Goal: Task Accomplishment & Management: Complete application form

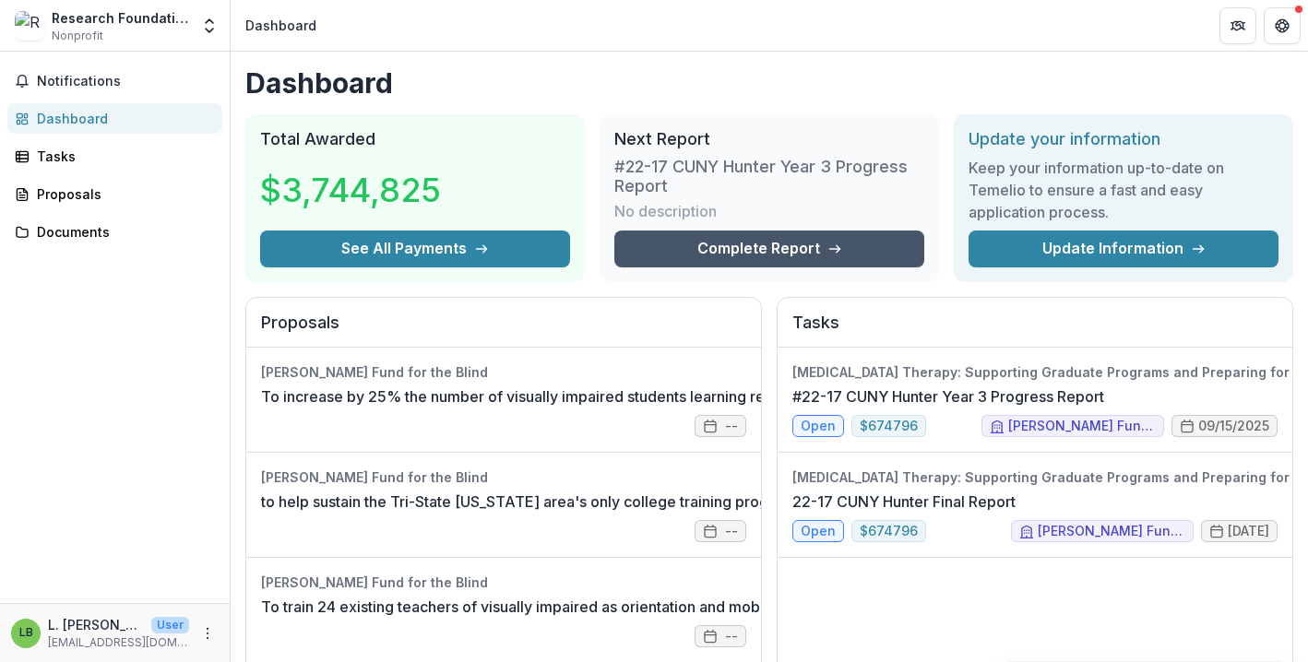
click at [757, 246] on link "Complete Report" at bounding box center [769, 249] width 310 height 37
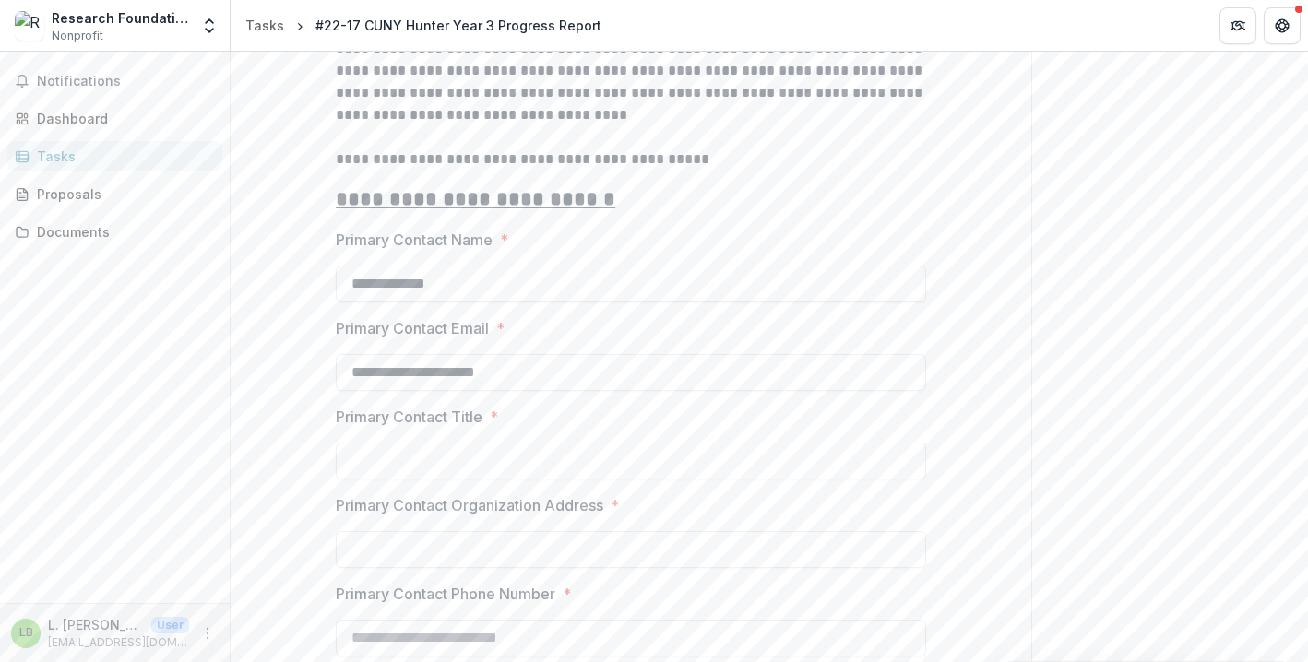
scroll to position [486, 0]
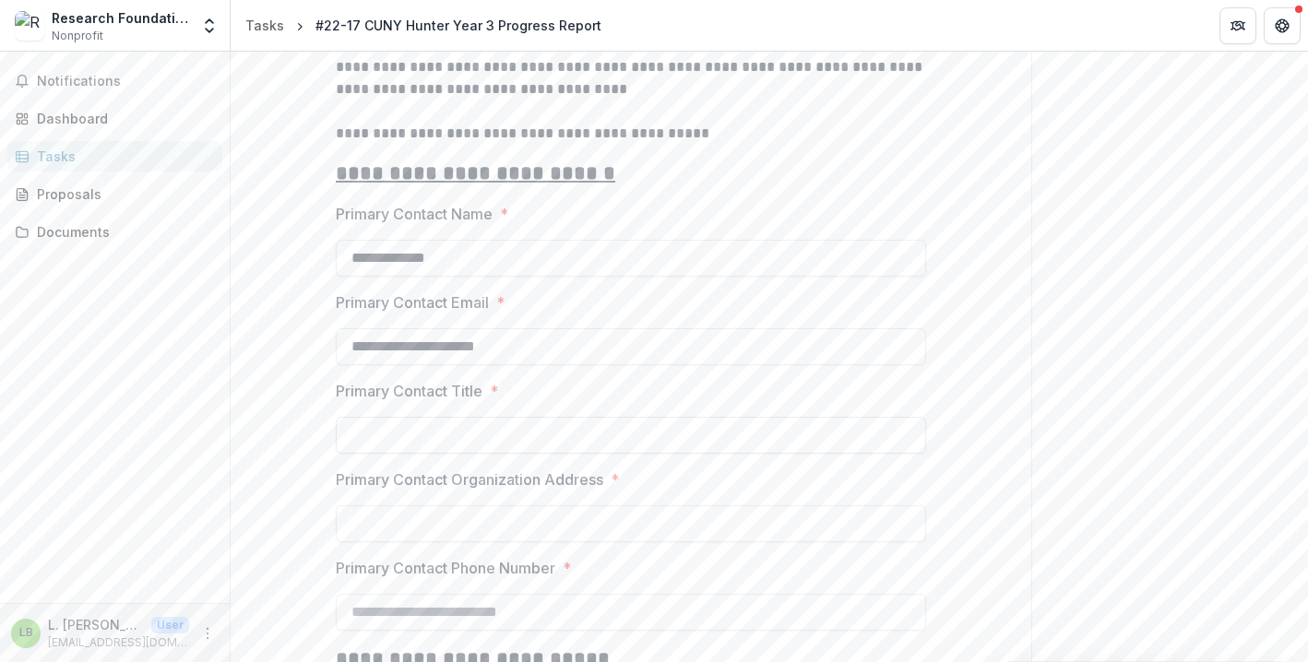
click at [661, 433] on input "Primary Contact Title *" at bounding box center [631, 435] width 590 height 37
type input "*"
type input "**********"
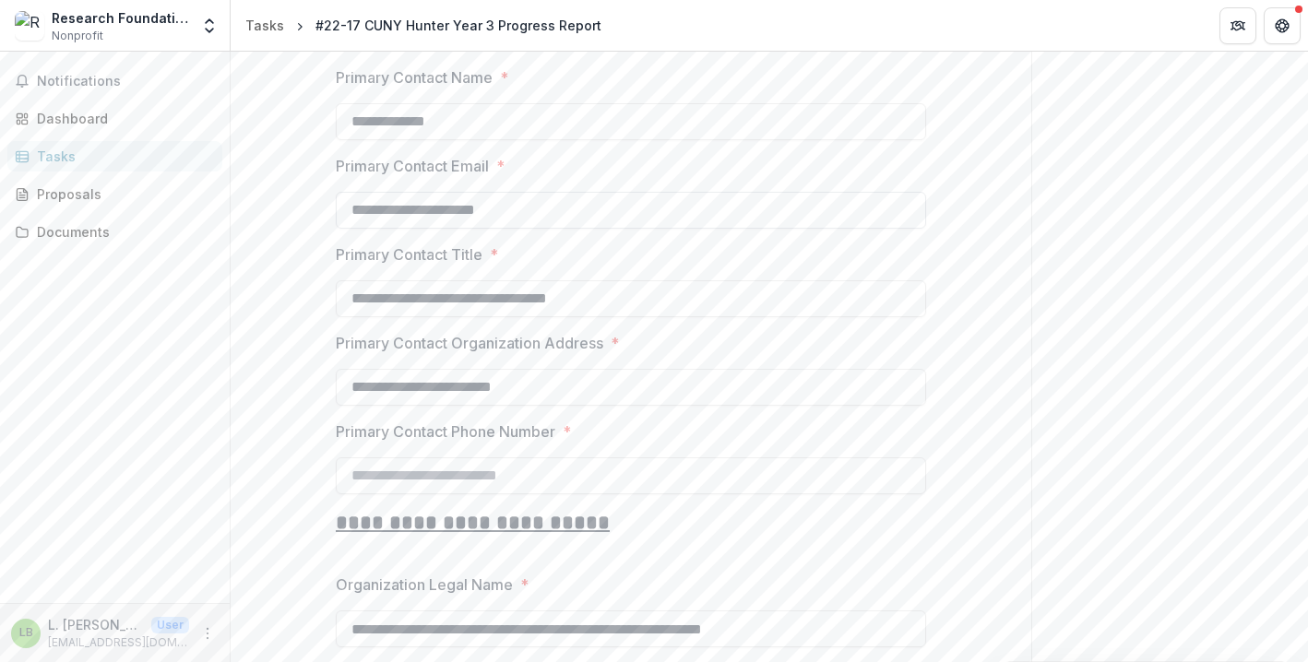
scroll to position [684, 0]
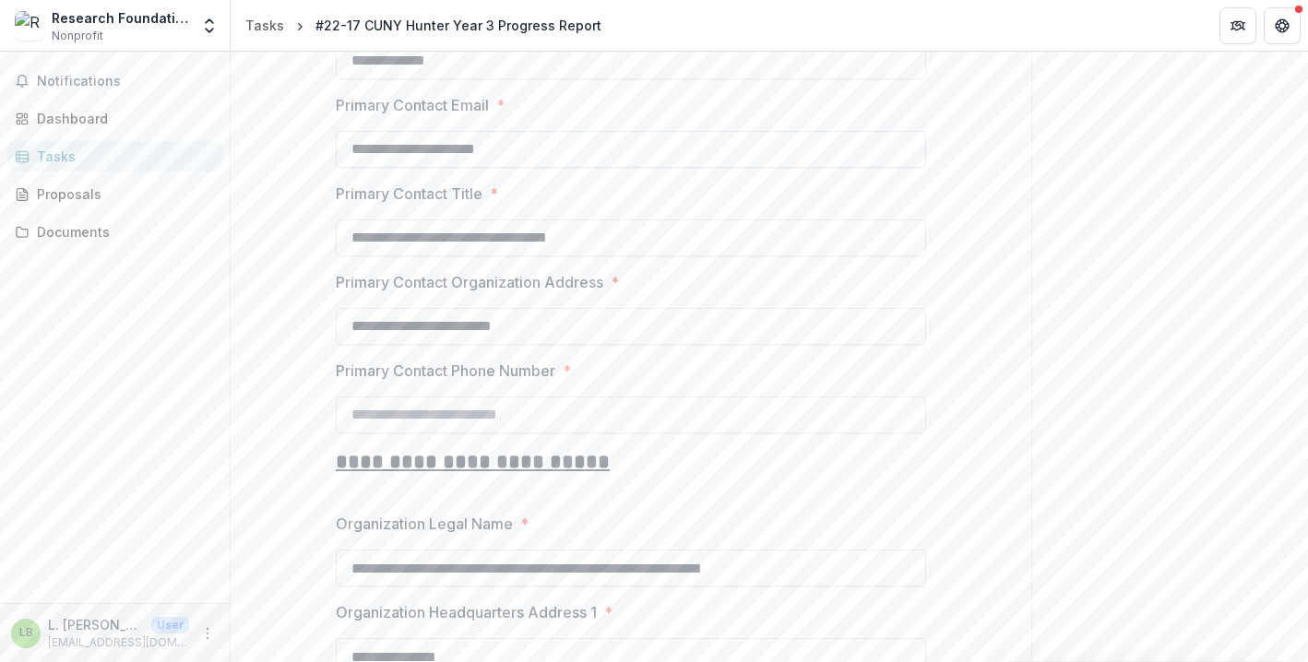
type input "**********"
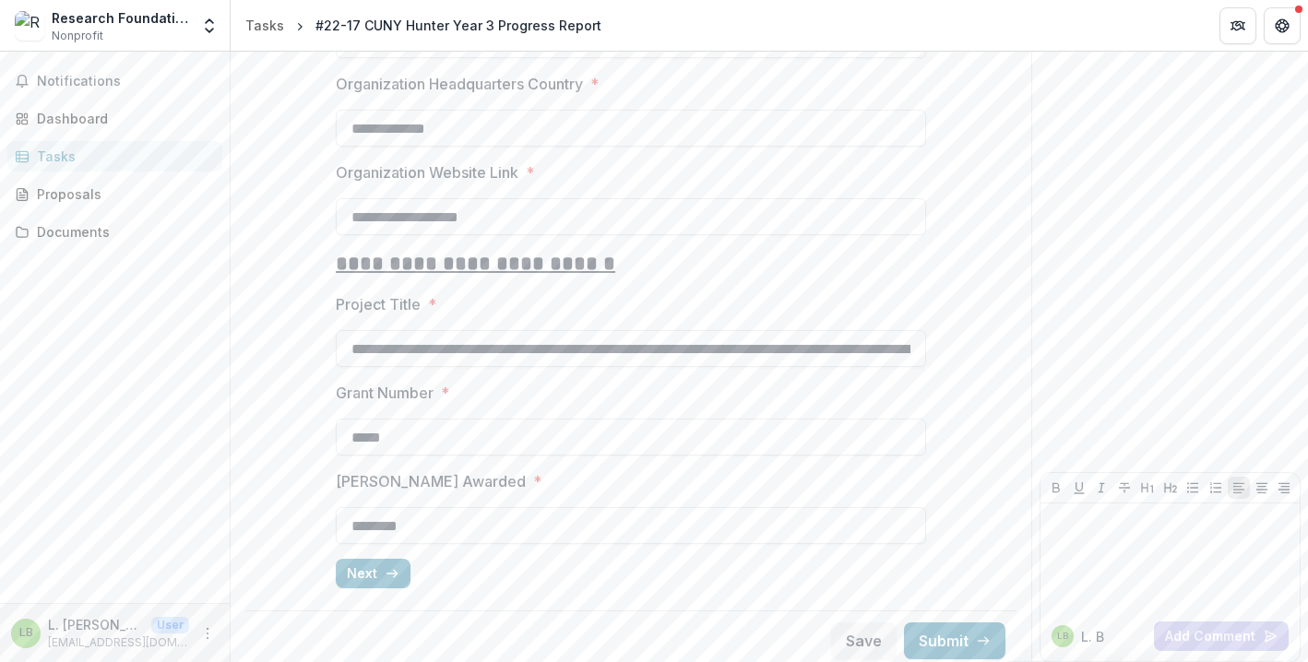
scroll to position [1664, 0]
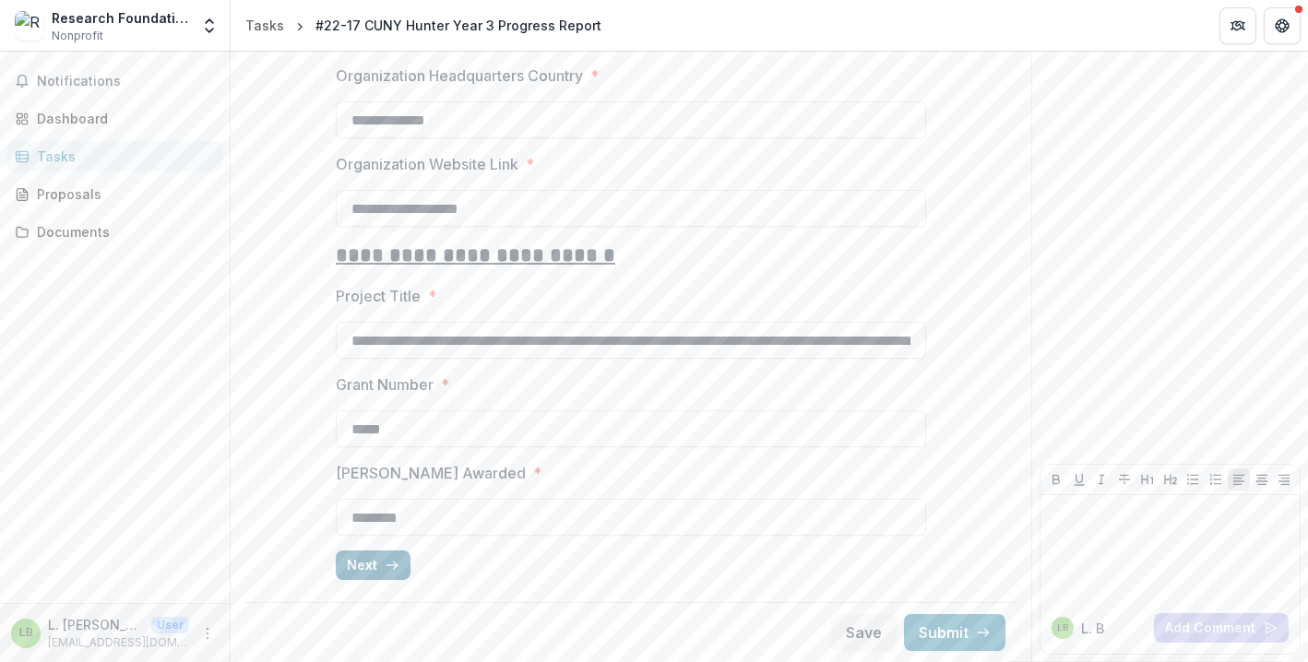
click at [369, 572] on button "Next" at bounding box center [373, 566] width 75 height 30
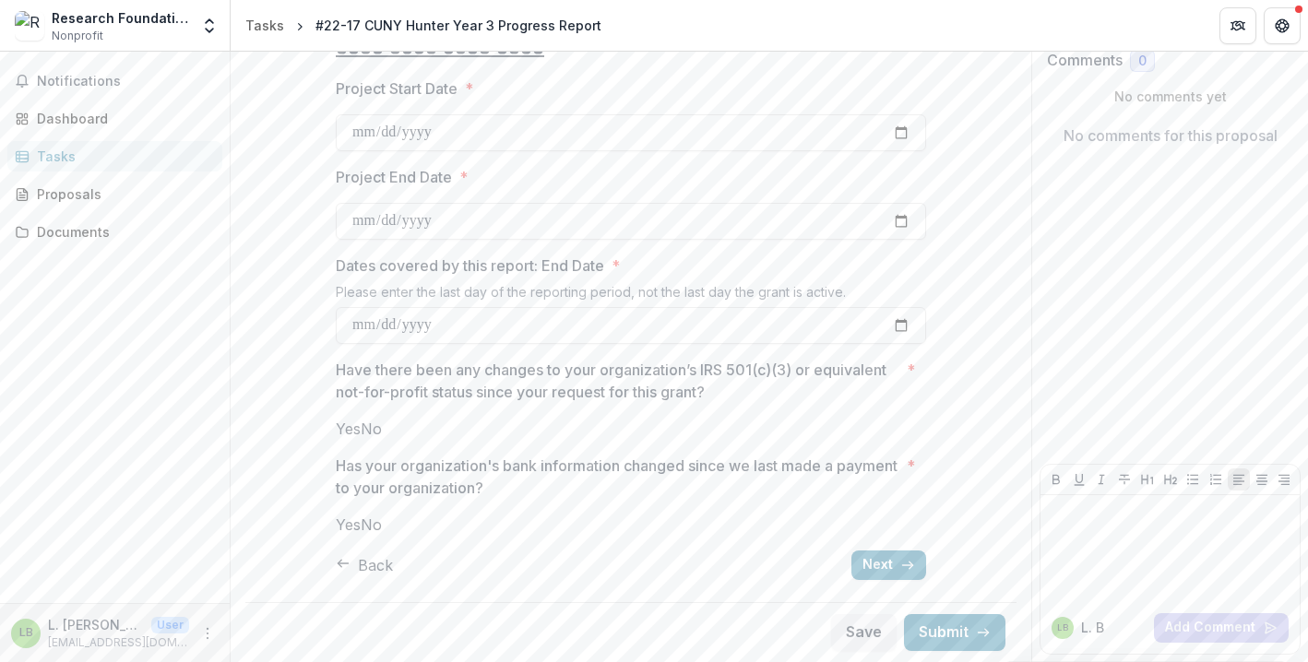
scroll to position [209, 0]
click at [897, 307] on input "Dates covered by this report: End Date *" at bounding box center [631, 325] width 590 height 37
type input "**********"
click at [361, 420] on span at bounding box center [361, 429] width 0 height 18
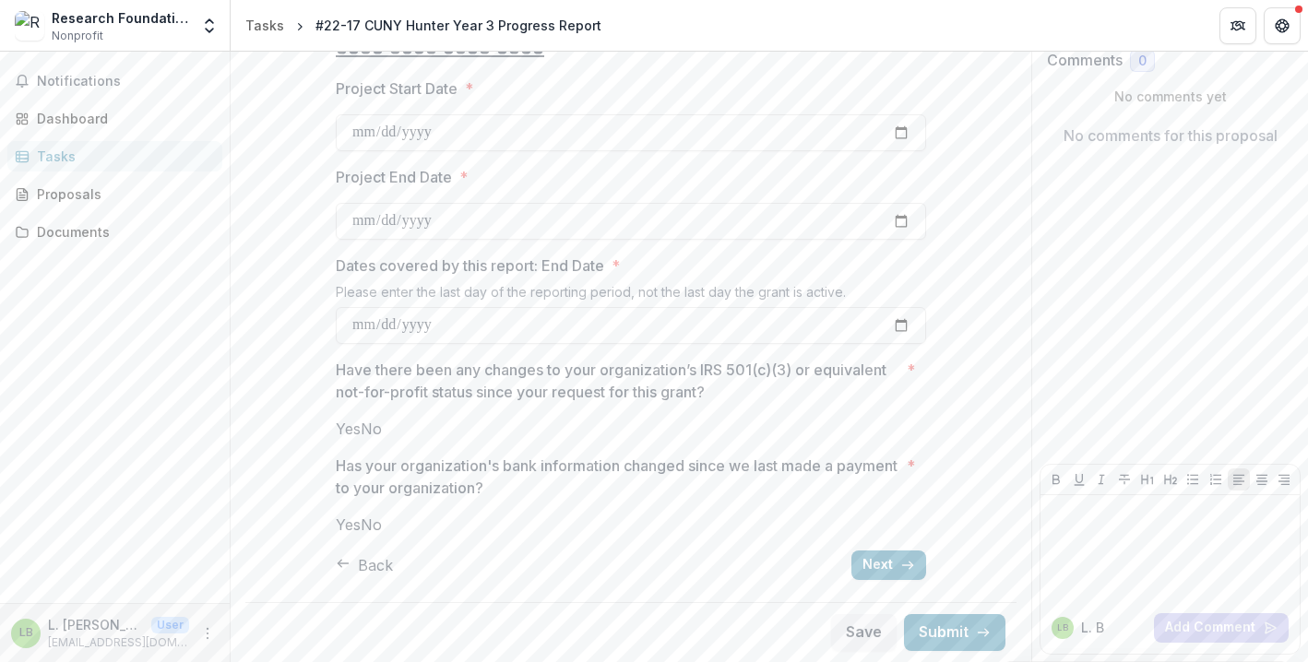
scroll to position [232, 0]
click at [361, 530] on span at bounding box center [361, 525] width 0 height 18
click at [873, 562] on button "Next" at bounding box center [888, 566] width 75 height 30
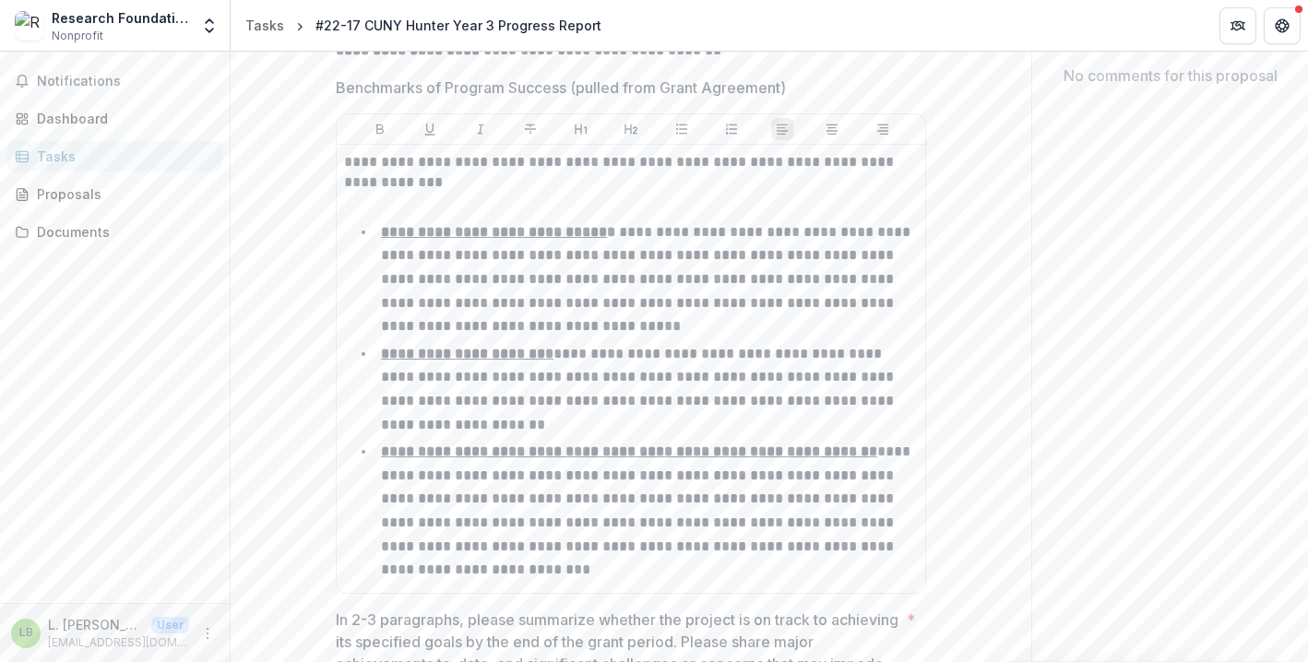
scroll to position [1654, 0]
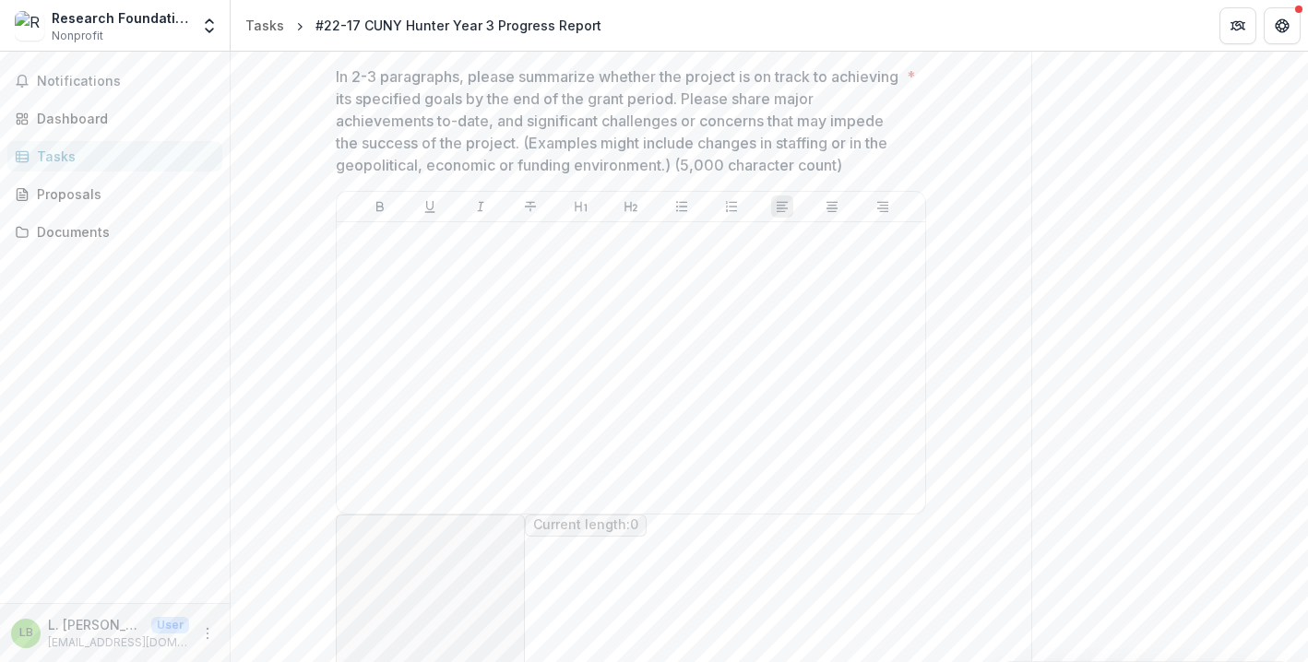
scroll to position [627, 0]
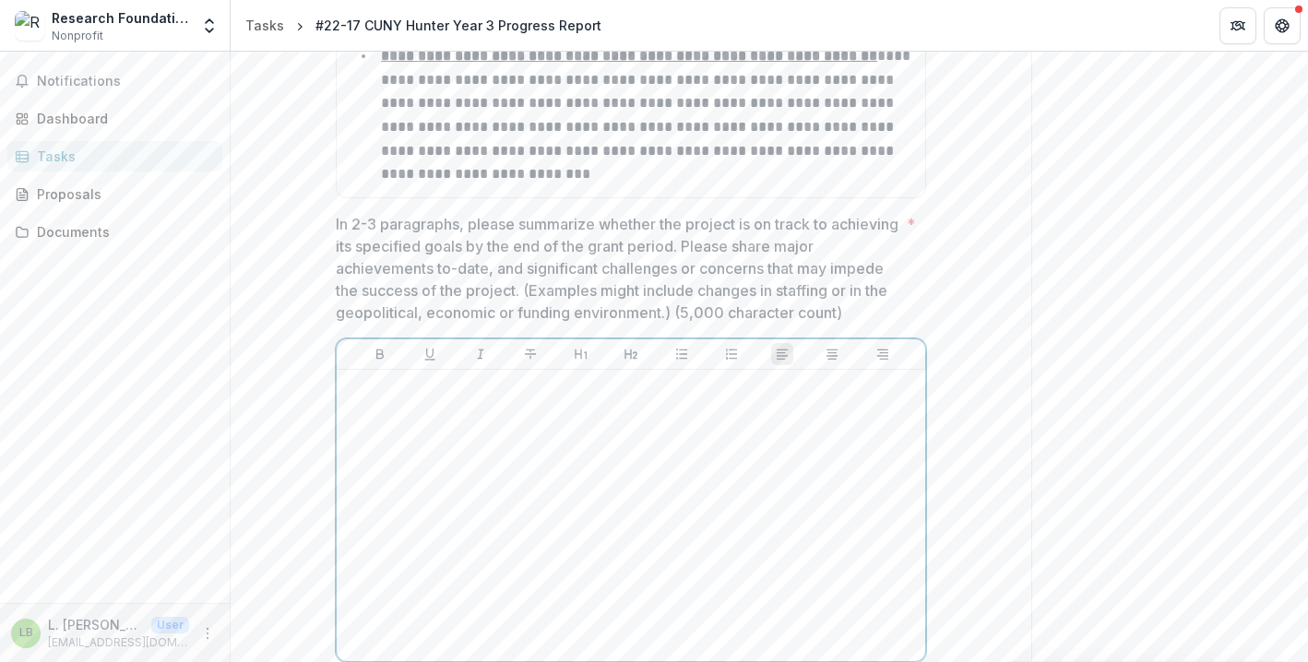
click at [811, 440] on div at bounding box center [631, 515] width 574 height 277
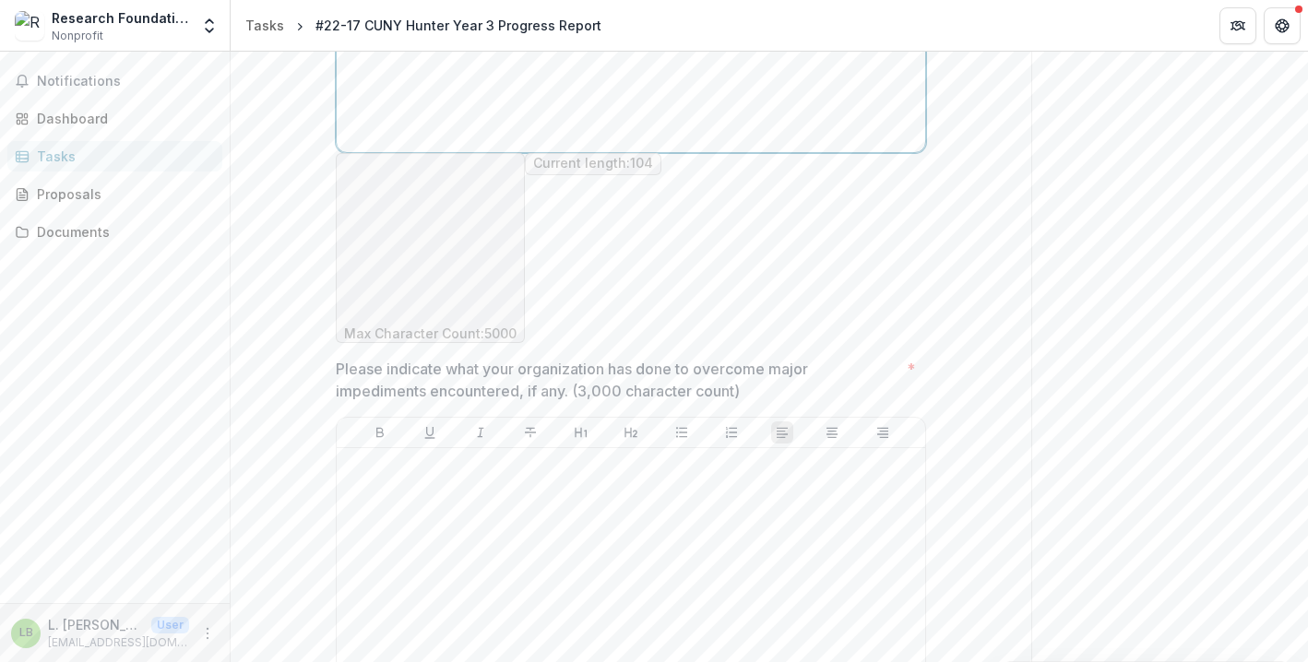
scroll to position [1200, 0]
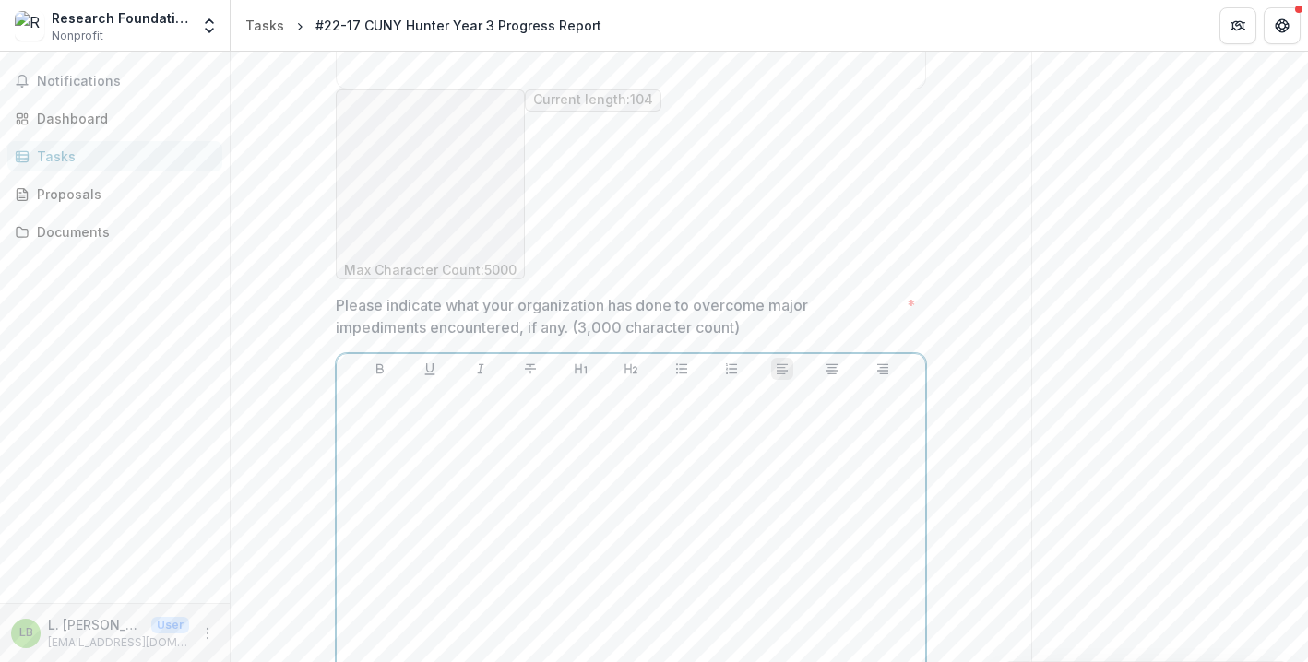
click at [632, 392] on div at bounding box center [631, 530] width 574 height 277
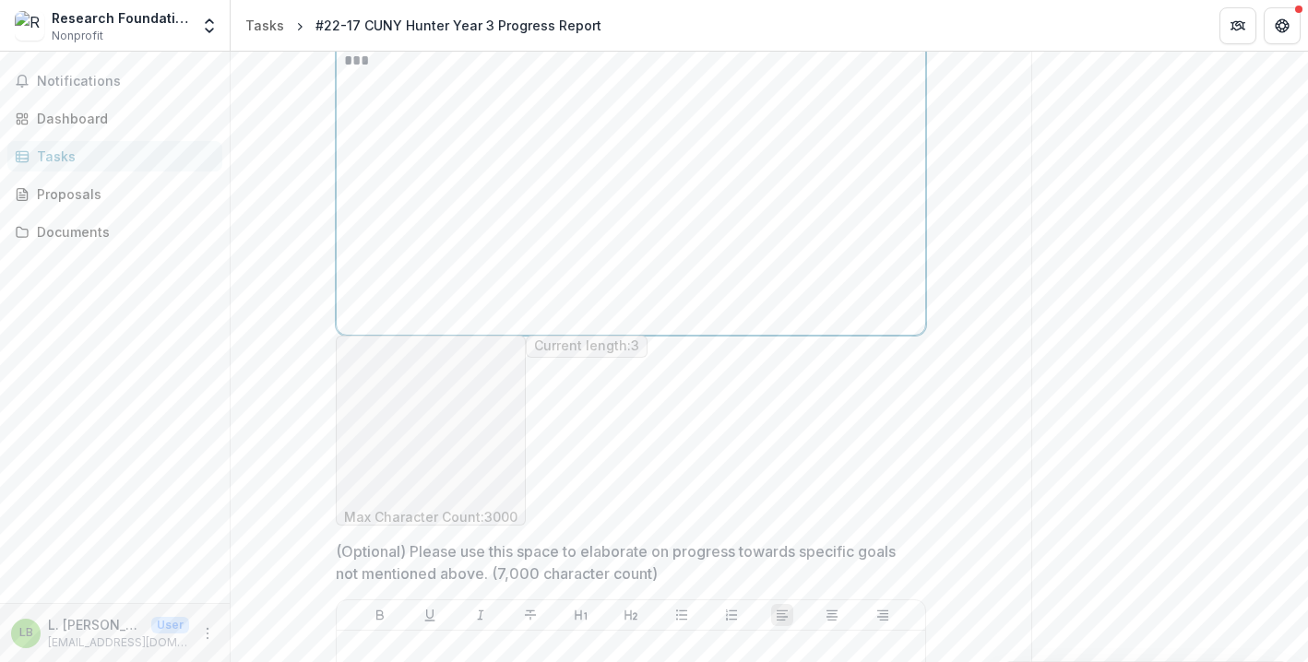
scroll to position [1654, 0]
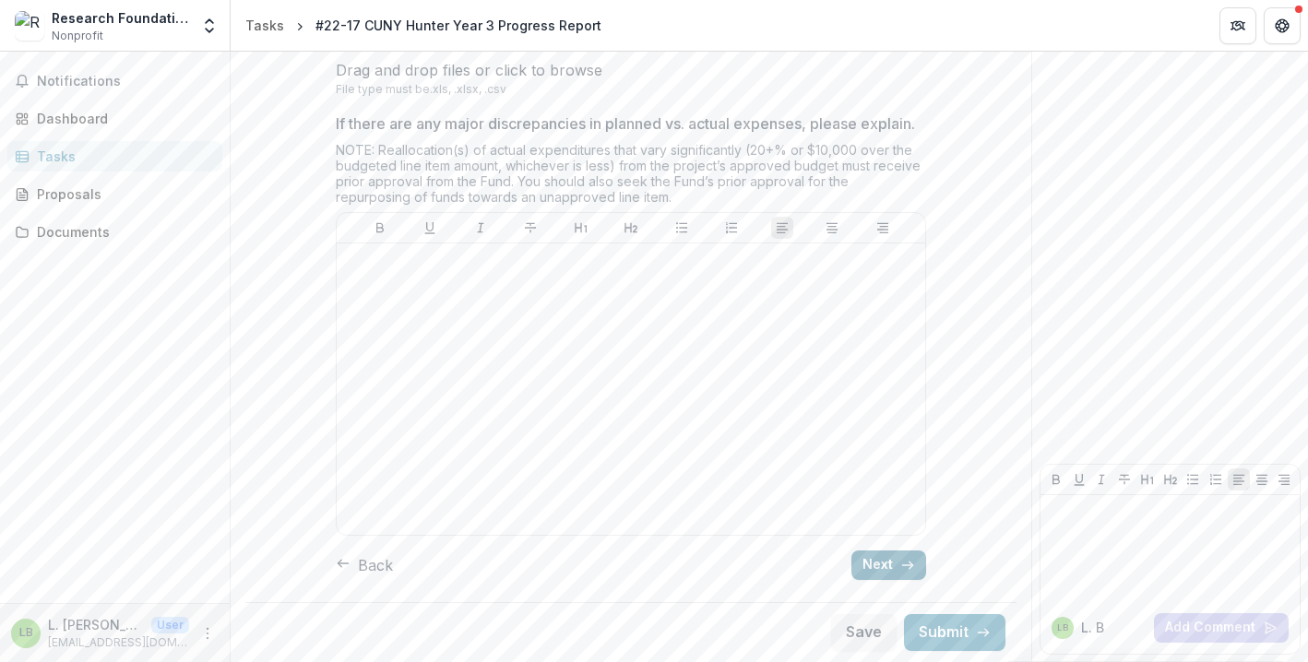
scroll to position [1065, 0]
click at [877, 570] on button "Next" at bounding box center [888, 566] width 75 height 30
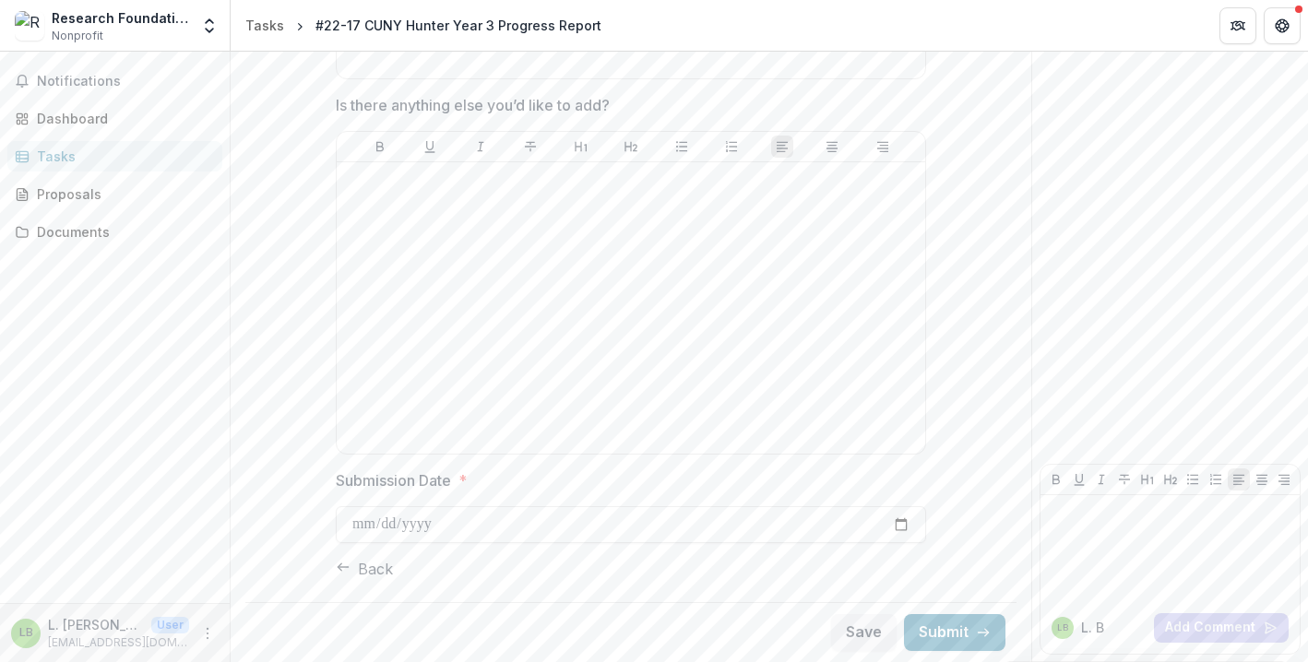
scroll to position [1703, 0]
click at [377, 565] on button "Back" at bounding box center [364, 569] width 57 height 22
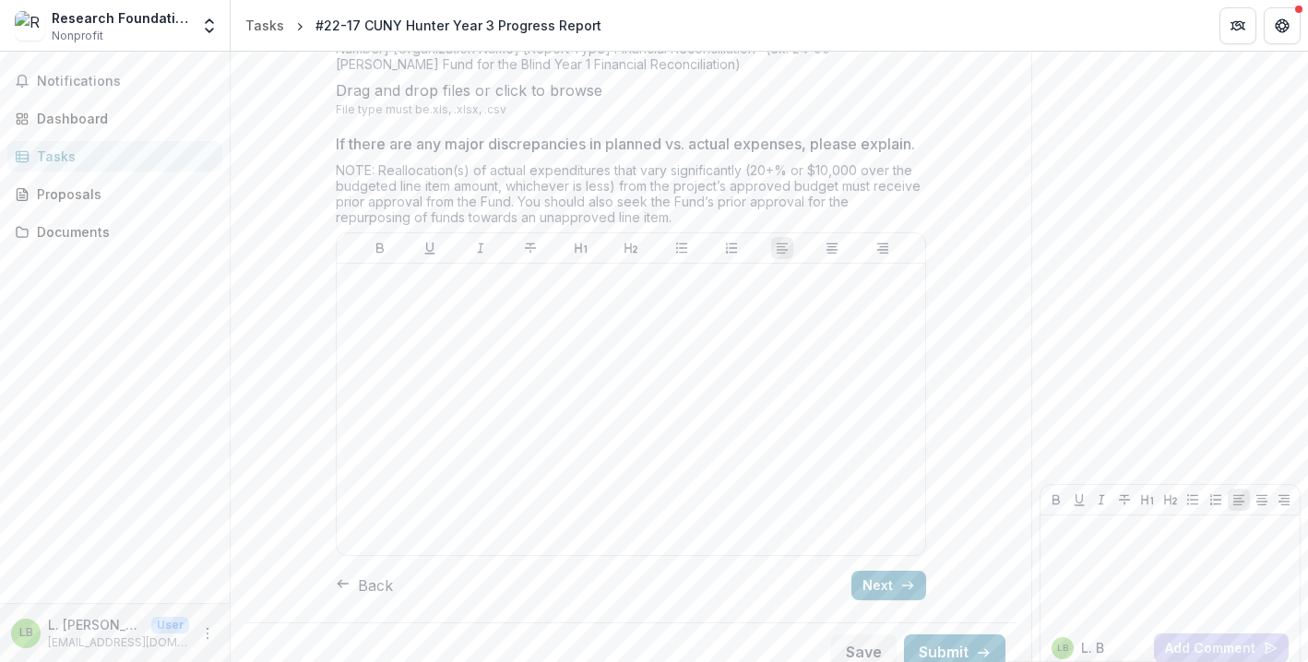
scroll to position [1065, 0]
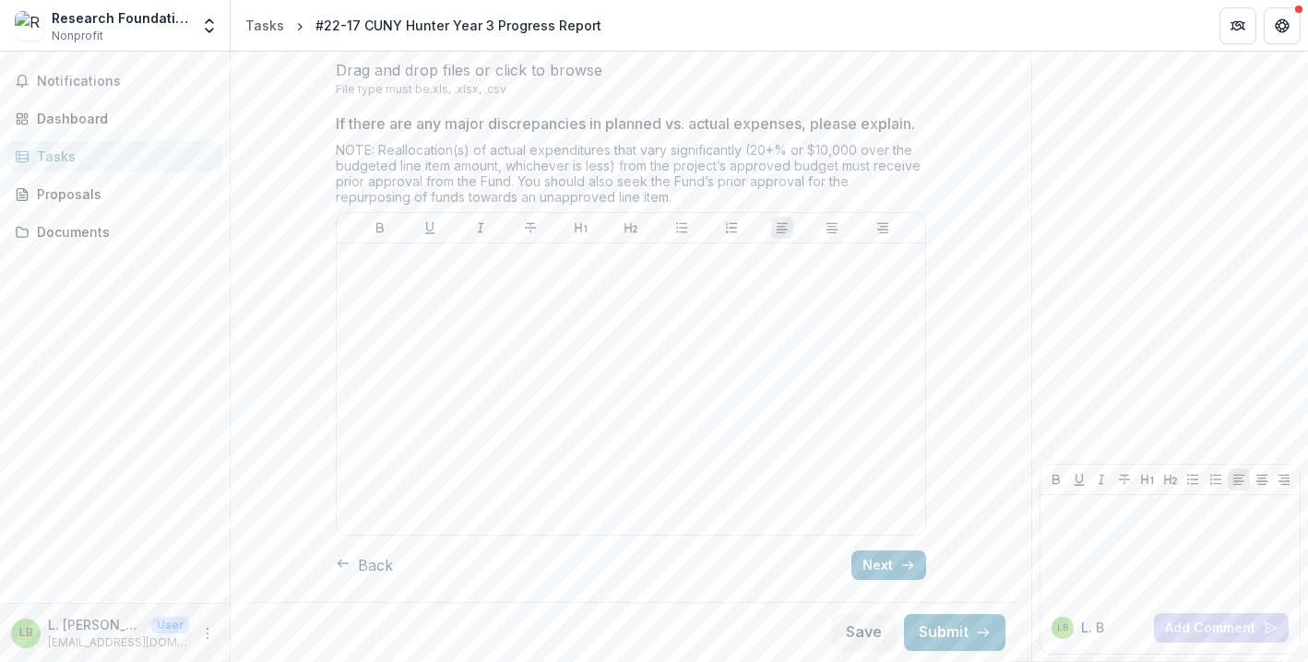
click at [370, 568] on button "Back" at bounding box center [364, 565] width 57 height 22
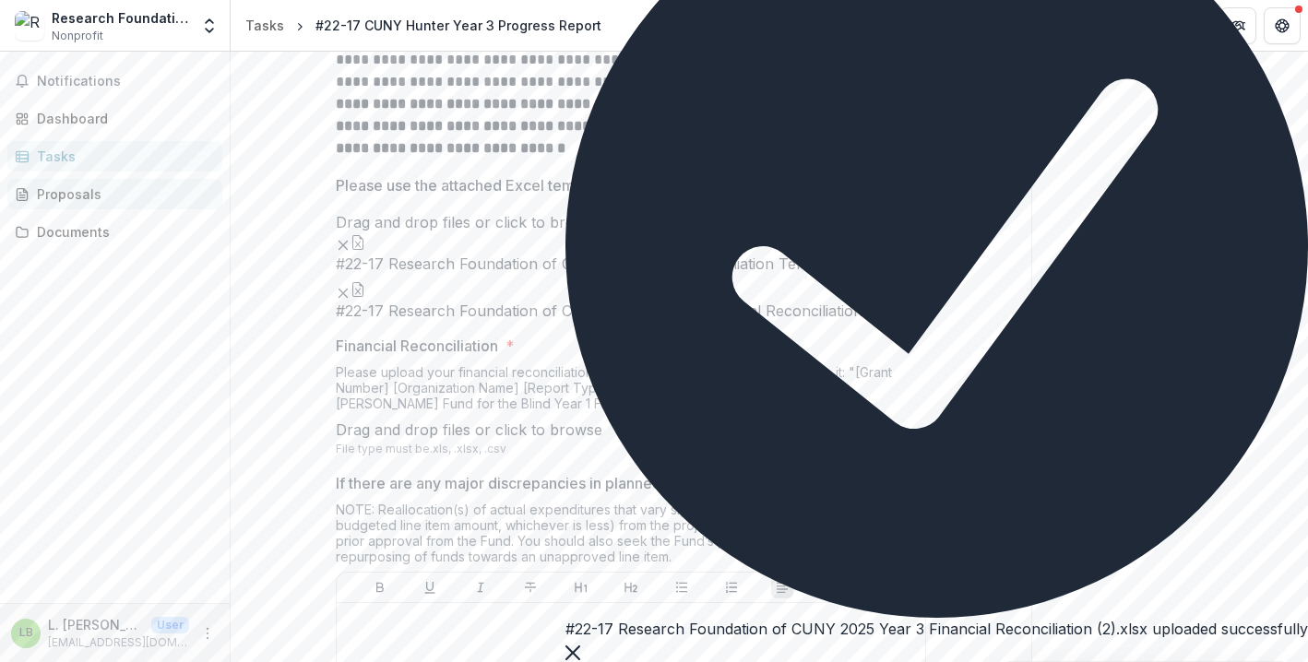
scroll to position [475, 0]
click at [386, 271] on span "#22-17 Research Foundation of CUNY Financial Reconciliation Template.xlsx" at bounding box center [605, 263] width 539 height 18
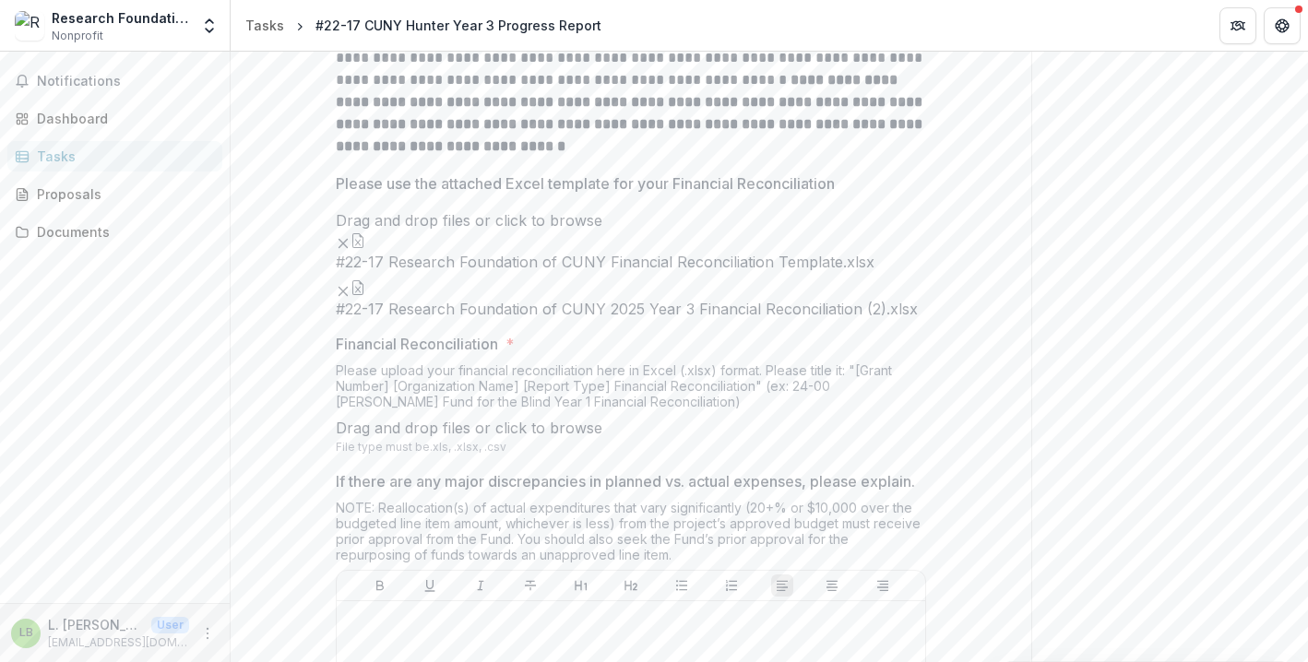
click at [365, 248] on icon "button" at bounding box center [358, 240] width 15 height 15
click at [15, 661] on icon "Close" at bounding box center [7, 675] width 15 height 15
click at [365, 295] on icon "button" at bounding box center [358, 287] width 15 height 15
click at [15, 661] on button "Close" at bounding box center [7, 673] width 15 height 22
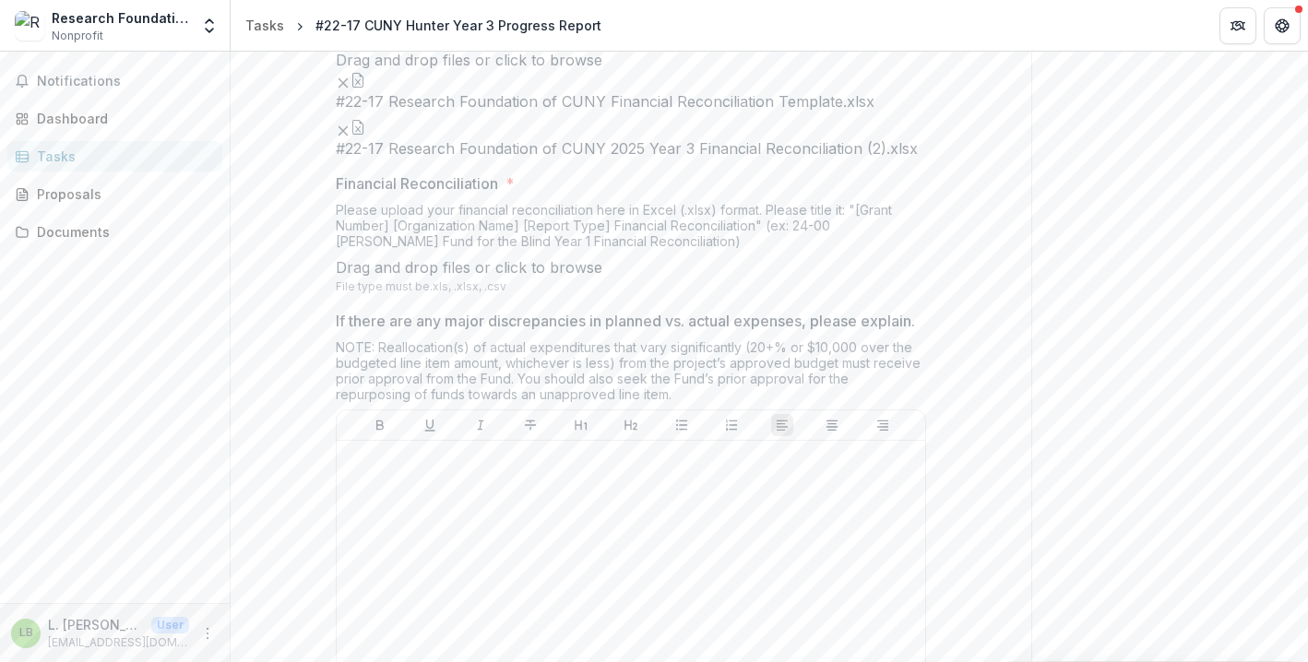
scroll to position [638, 0]
click at [351, 136] on icon "Remove File" at bounding box center [343, 128] width 15 height 15
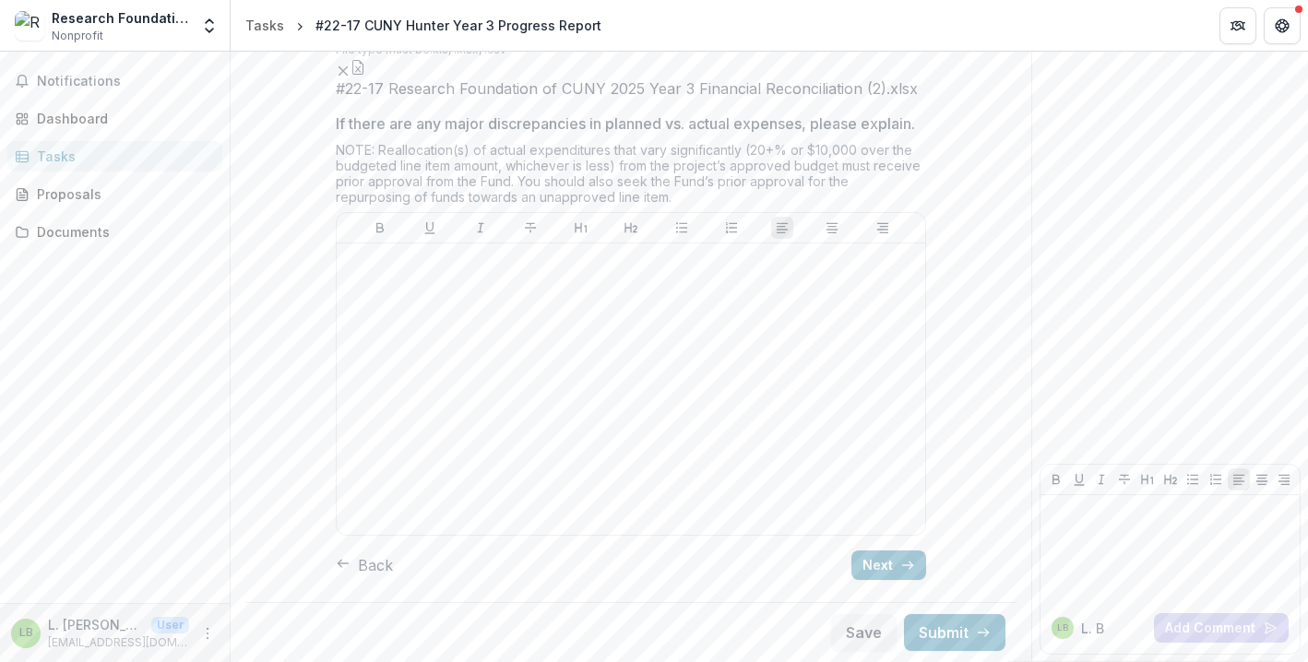
scroll to position [1217, 0]
click at [891, 554] on button "Next" at bounding box center [888, 566] width 75 height 30
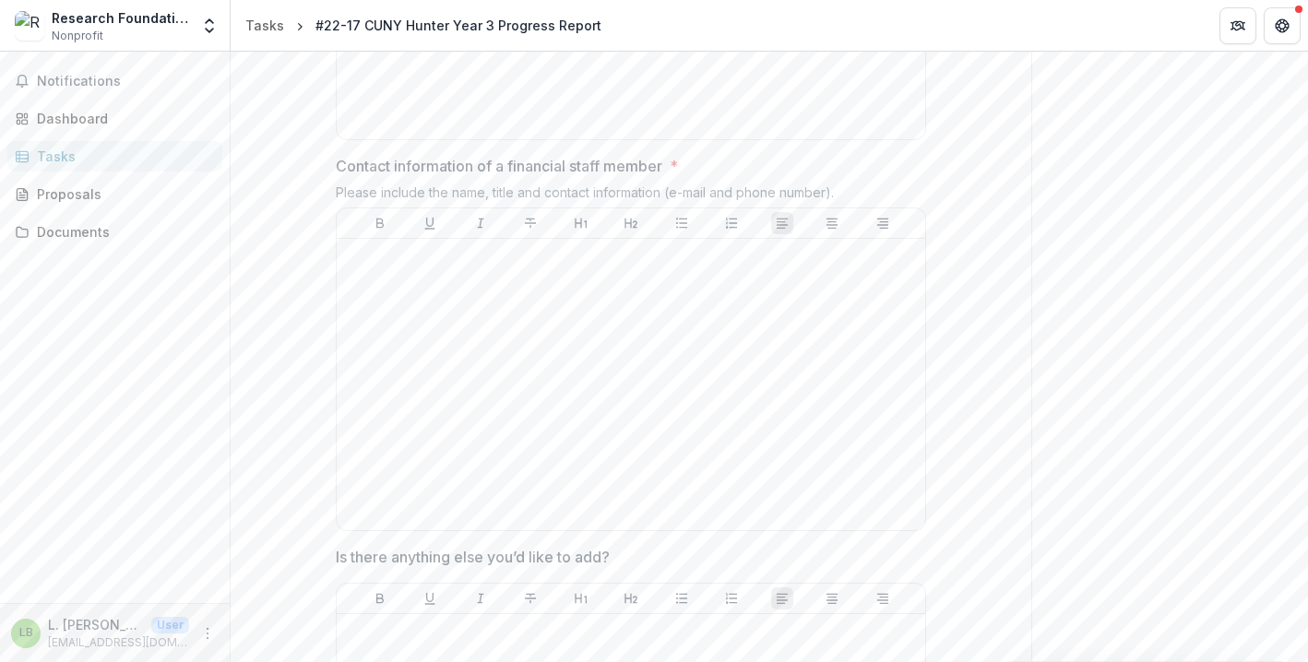
scroll to position [1036, 0]
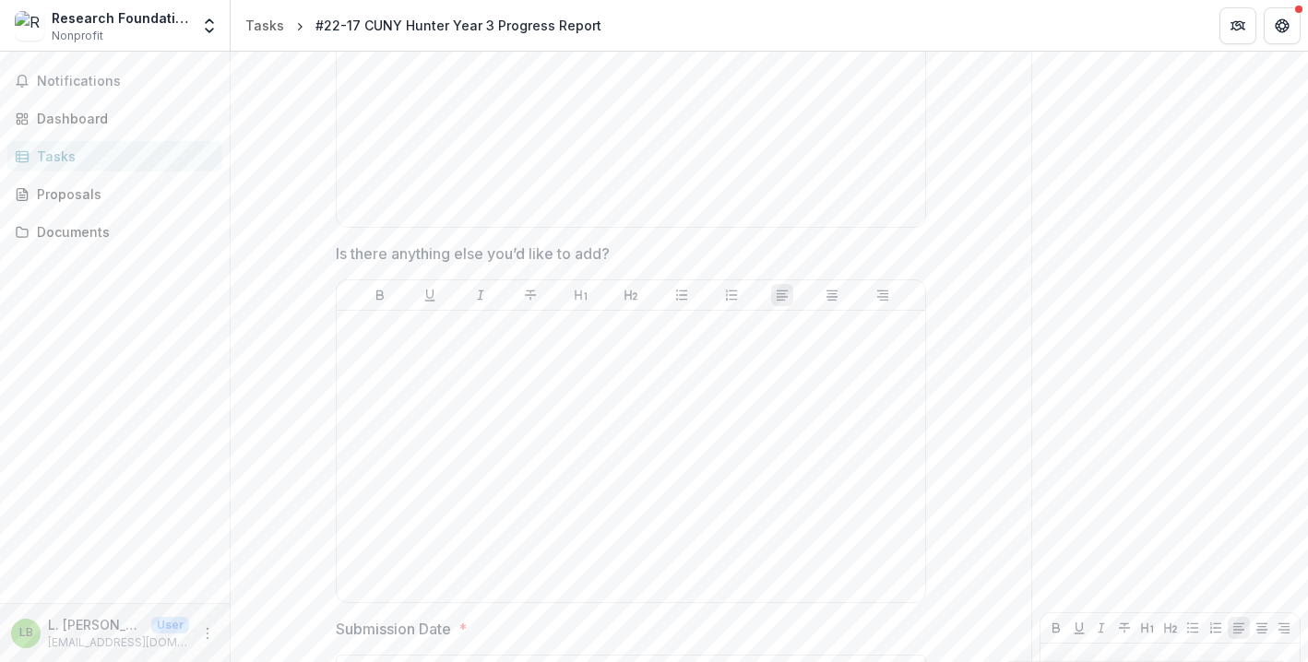
scroll to position [1338, 0]
click at [644, 215] on div at bounding box center [631, 76] width 574 height 277
drag, startPoint x: 470, startPoint y: 474, endPoint x: 299, endPoint y: 471, distance: 171.6
click at [344, 215] on div "**********" at bounding box center [631, 76] width 574 height 277
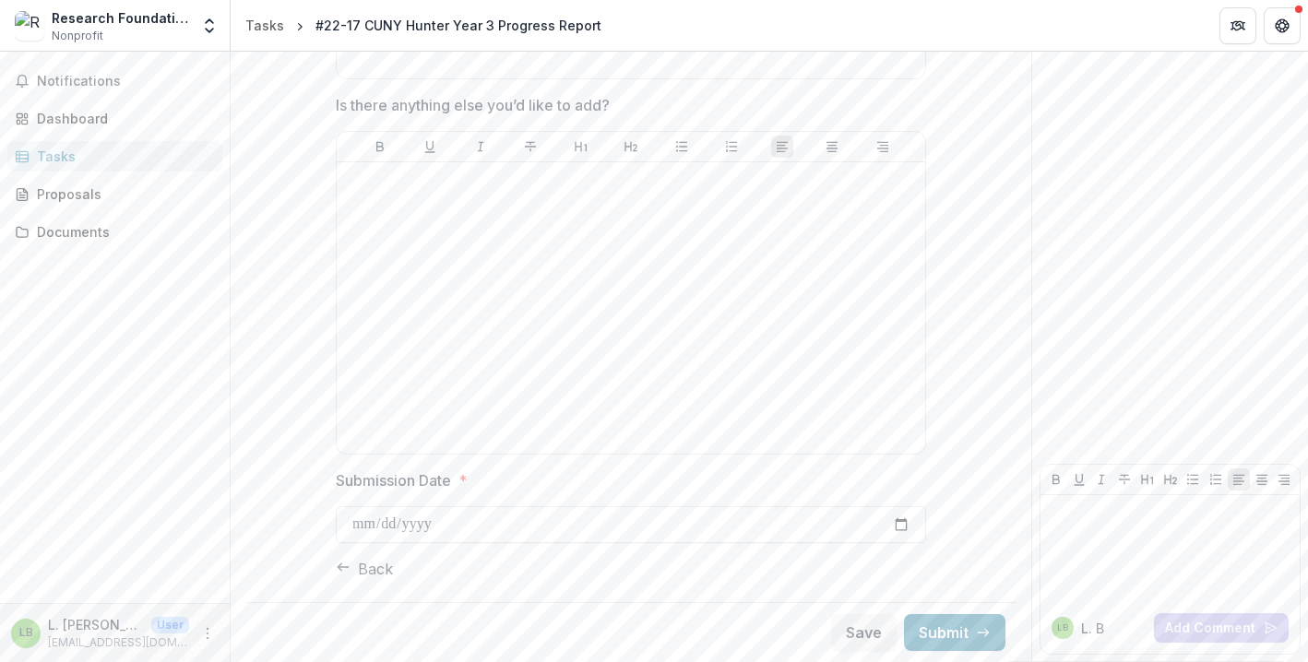
scroll to position [1995, 0]
click at [580, 226] on div at bounding box center [631, 308] width 574 height 277
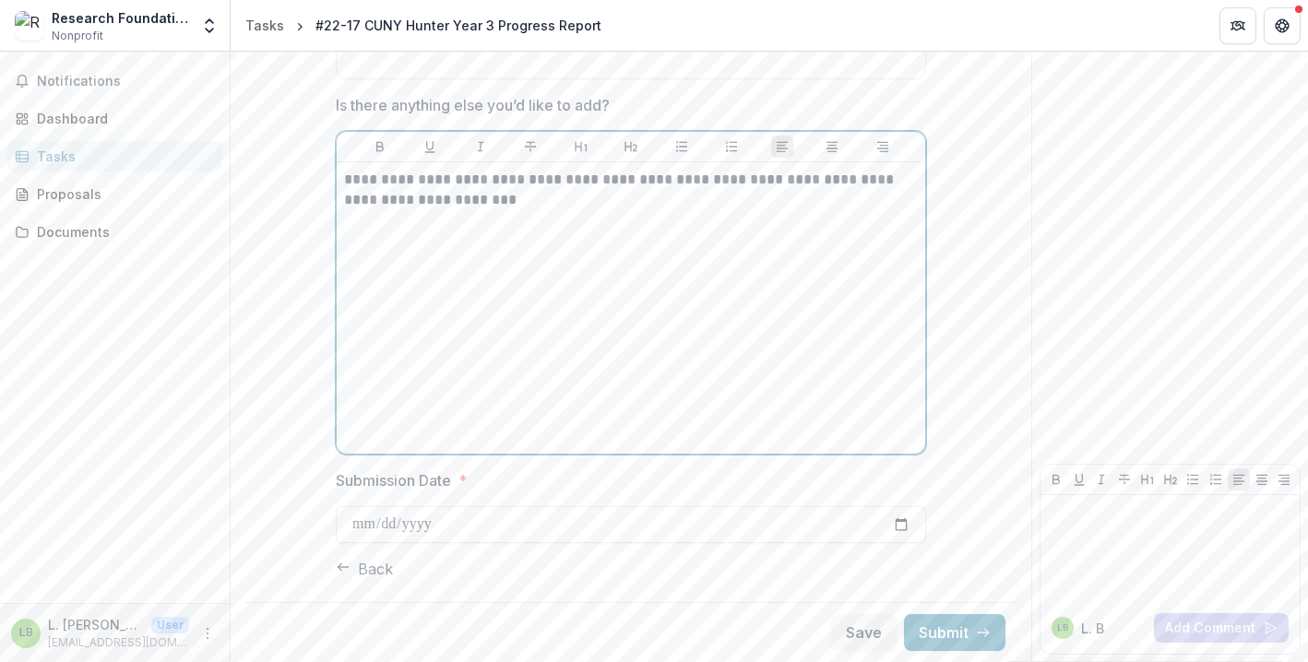
scroll to position [2005, 0]
click at [899, 515] on input "Submission Date *" at bounding box center [631, 524] width 590 height 37
type input "**********"
click at [351, 561] on icon "button" at bounding box center [343, 567] width 15 height 15
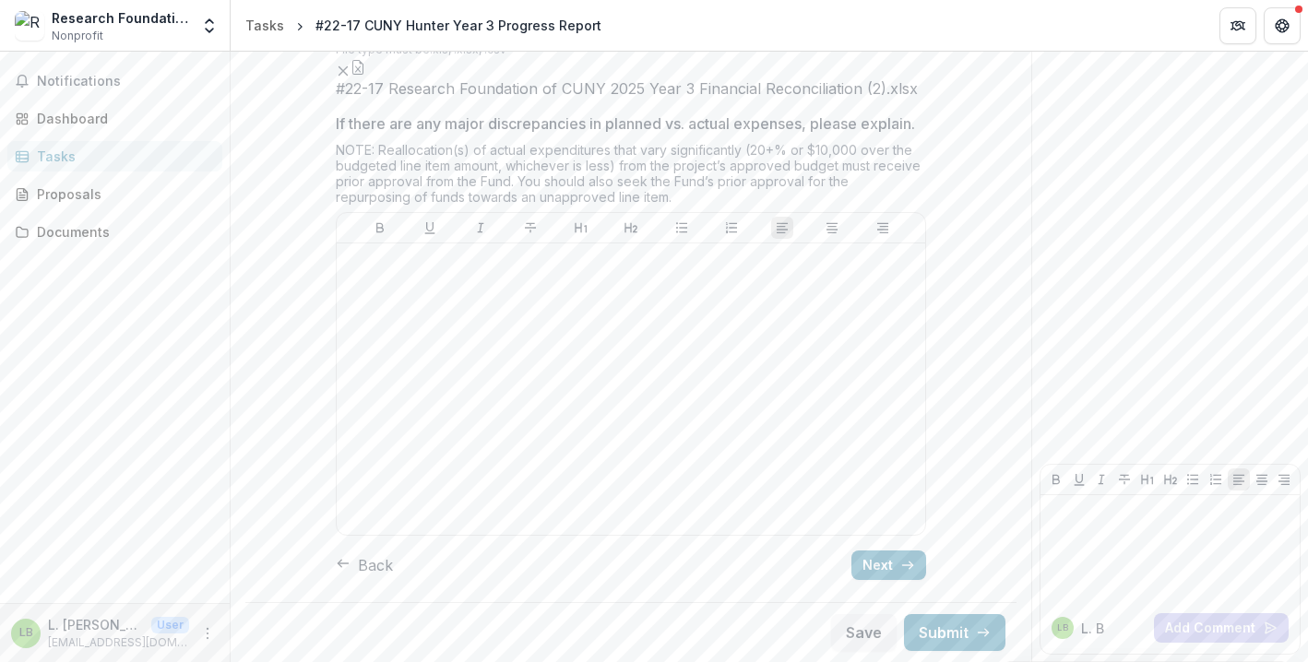
scroll to position [1217, 0]
click at [351, 561] on icon "button" at bounding box center [343, 563] width 15 height 15
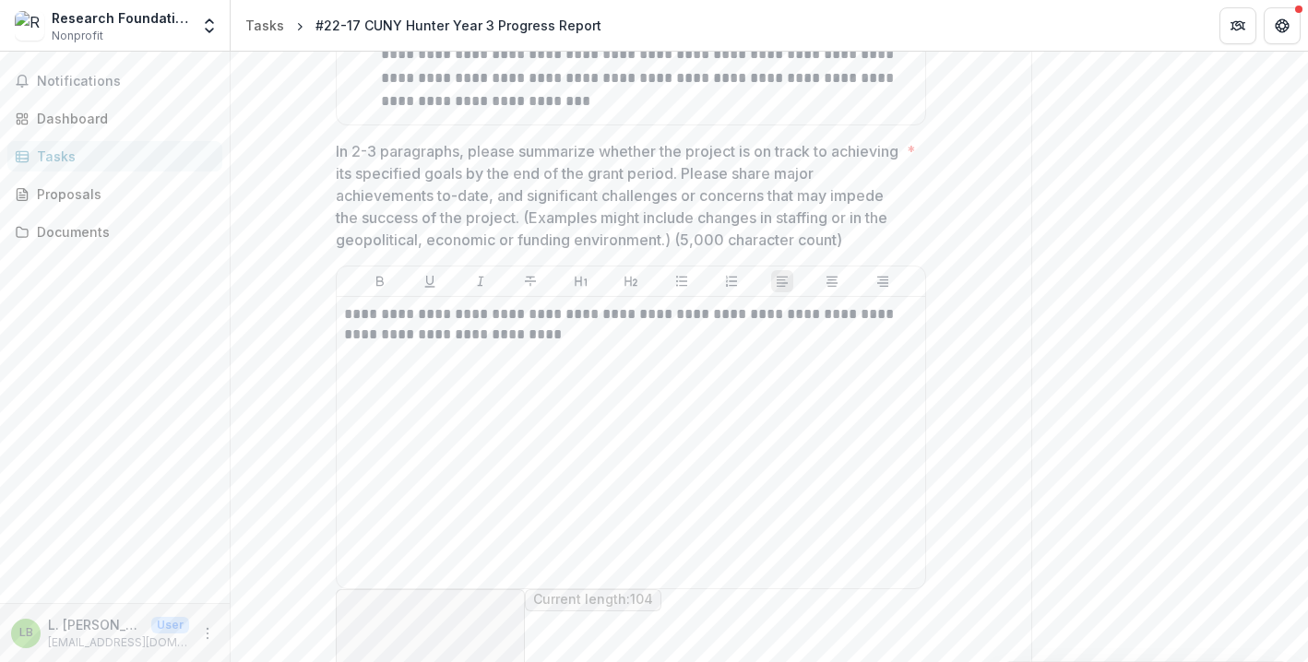
scroll to position [695, 0]
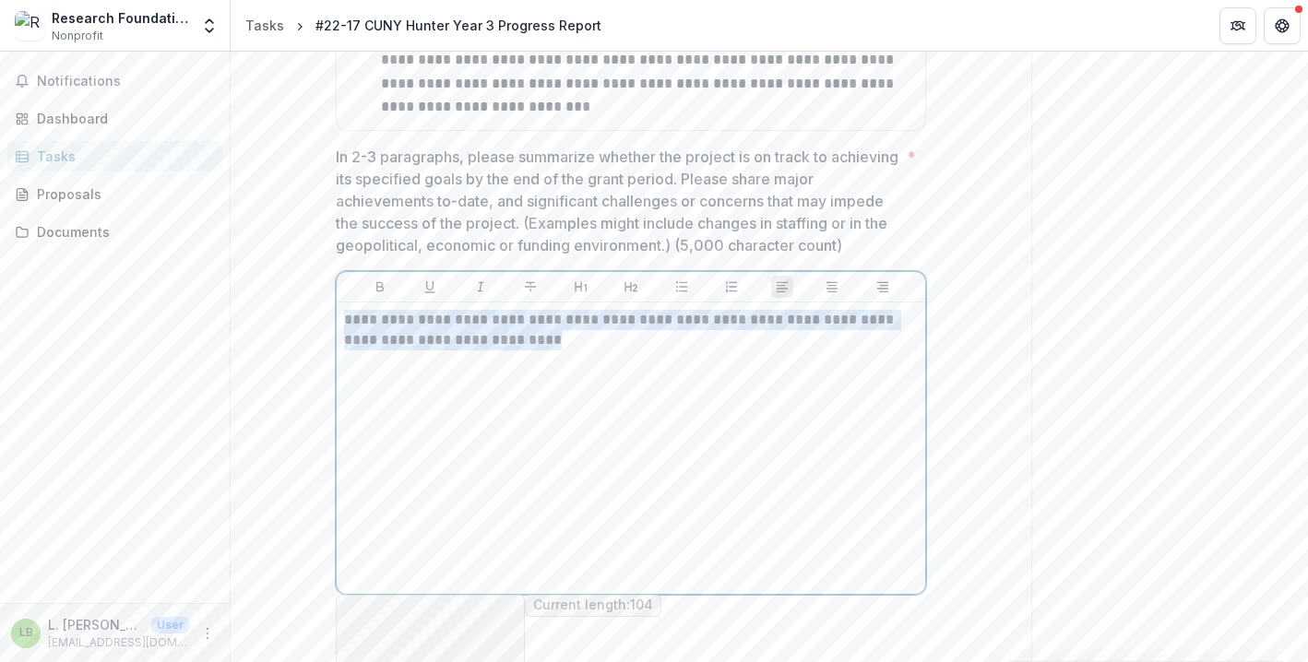
drag, startPoint x: 511, startPoint y: 351, endPoint x: 601, endPoint y: 381, distance: 94.2
click at [601, 381] on div "**********" at bounding box center [631, 448] width 574 height 277
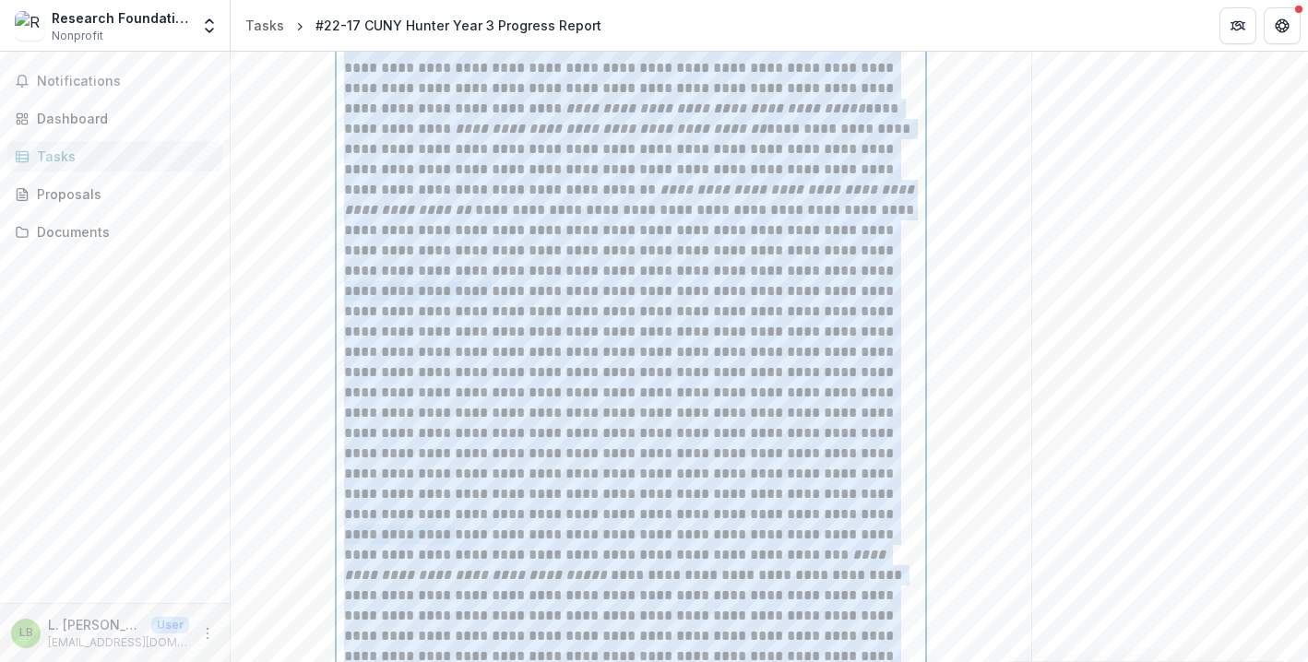
scroll to position [11280, 0]
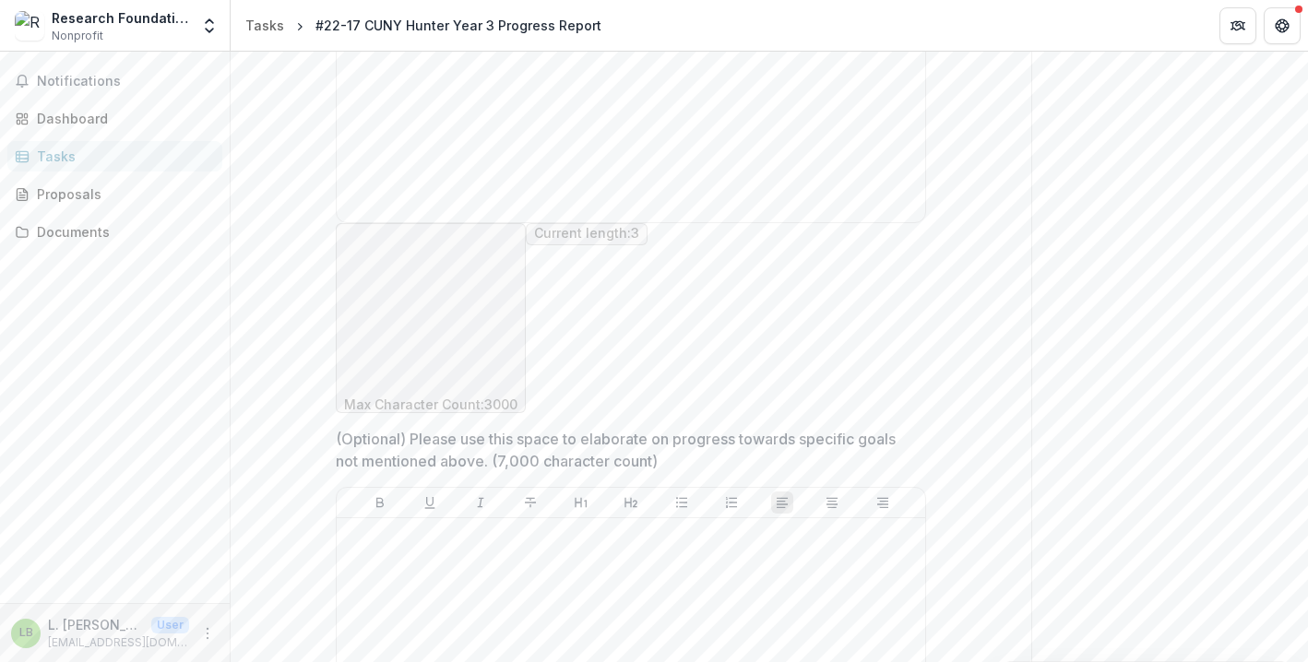
drag, startPoint x: 346, startPoint y: 223, endPoint x: 723, endPoint y: 936, distance: 806.7
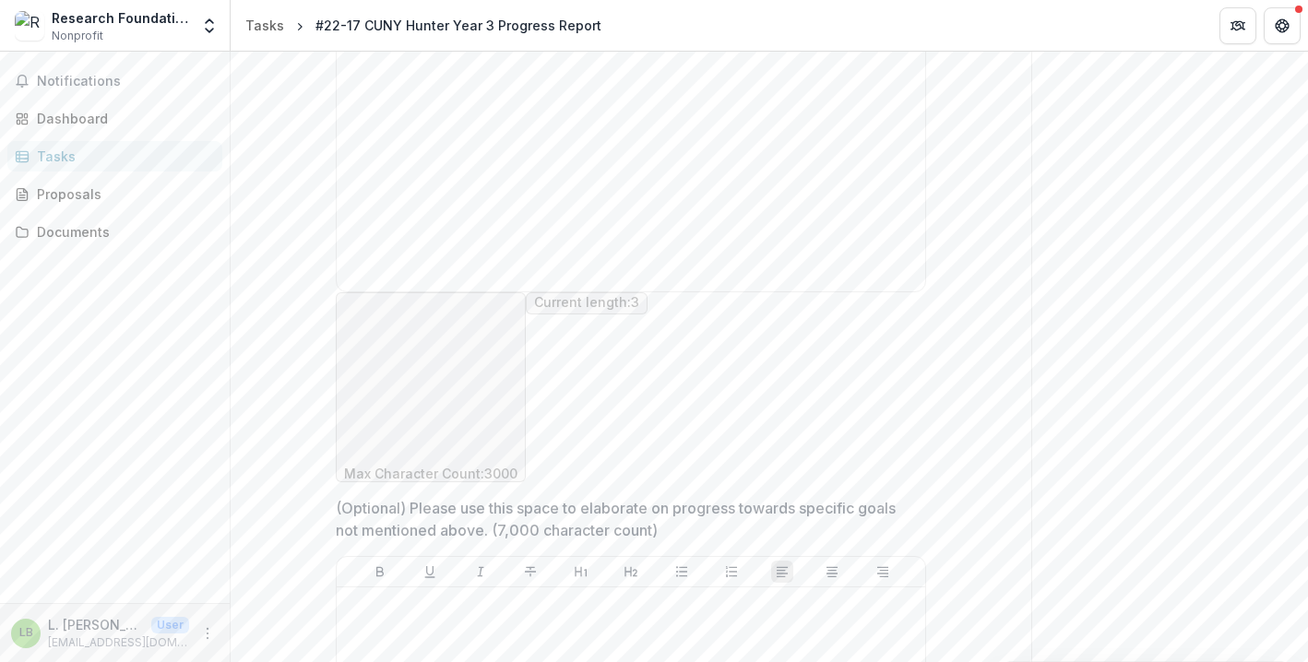
scroll to position [1593, 0]
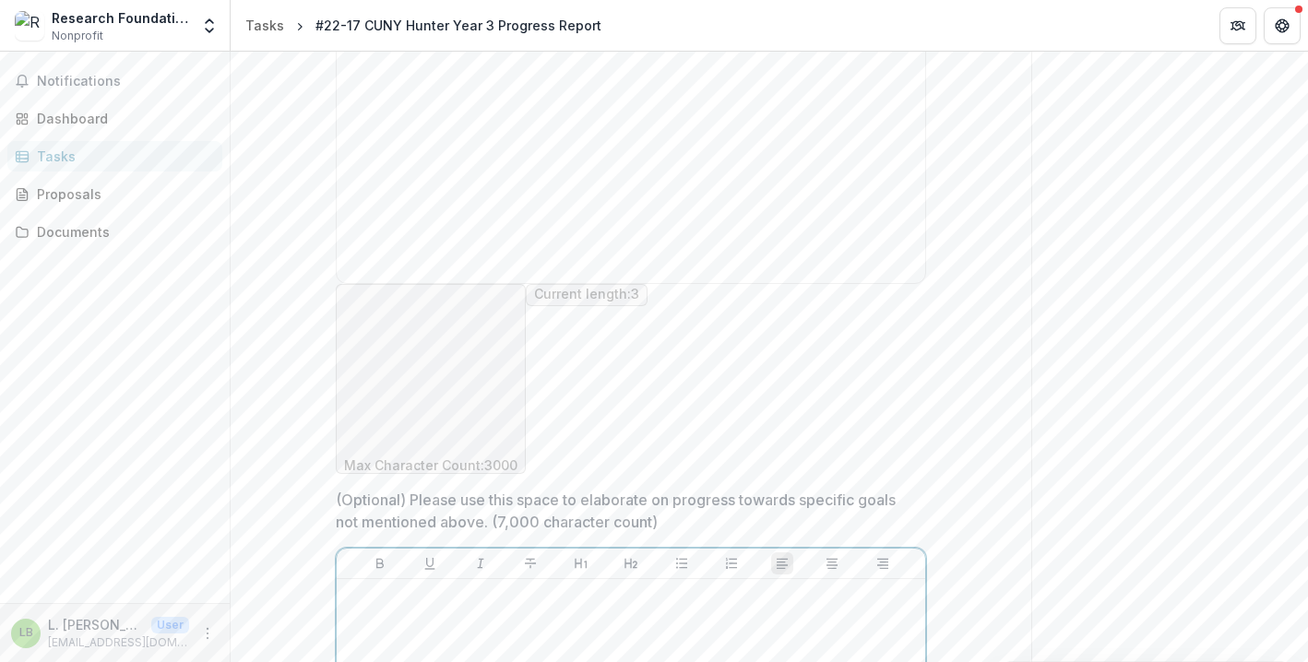
click at [593, 587] on p at bounding box center [631, 597] width 574 height 20
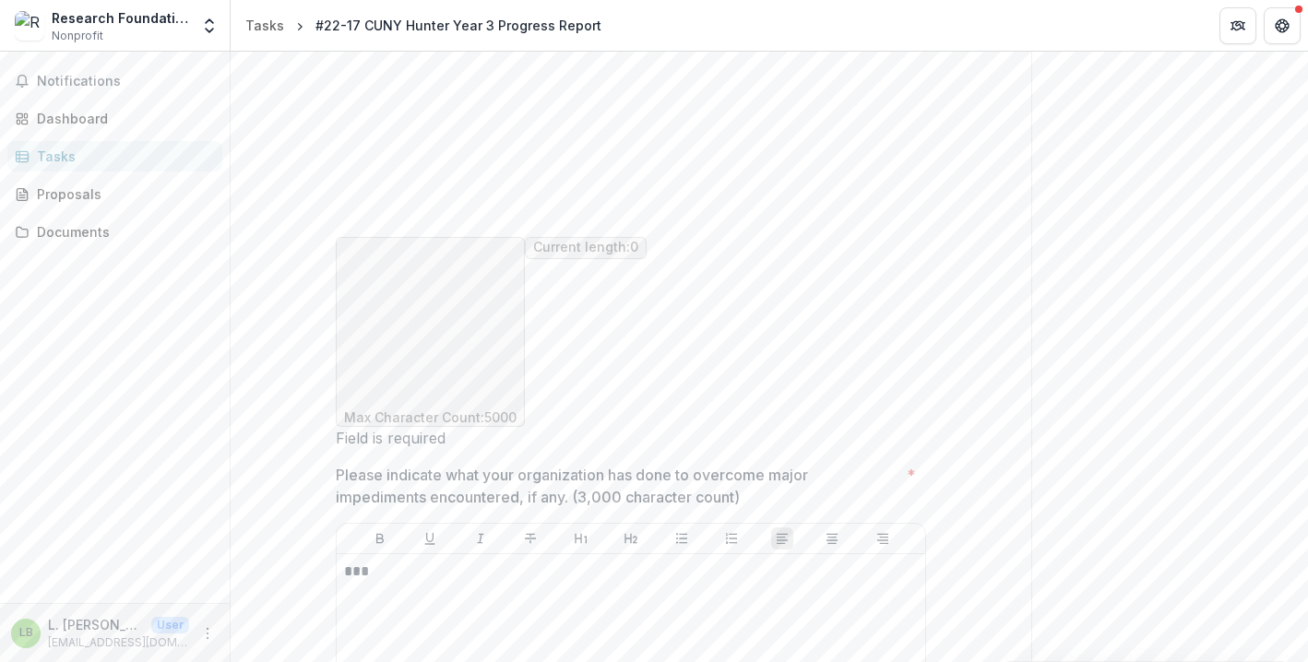
scroll to position [1726, 0]
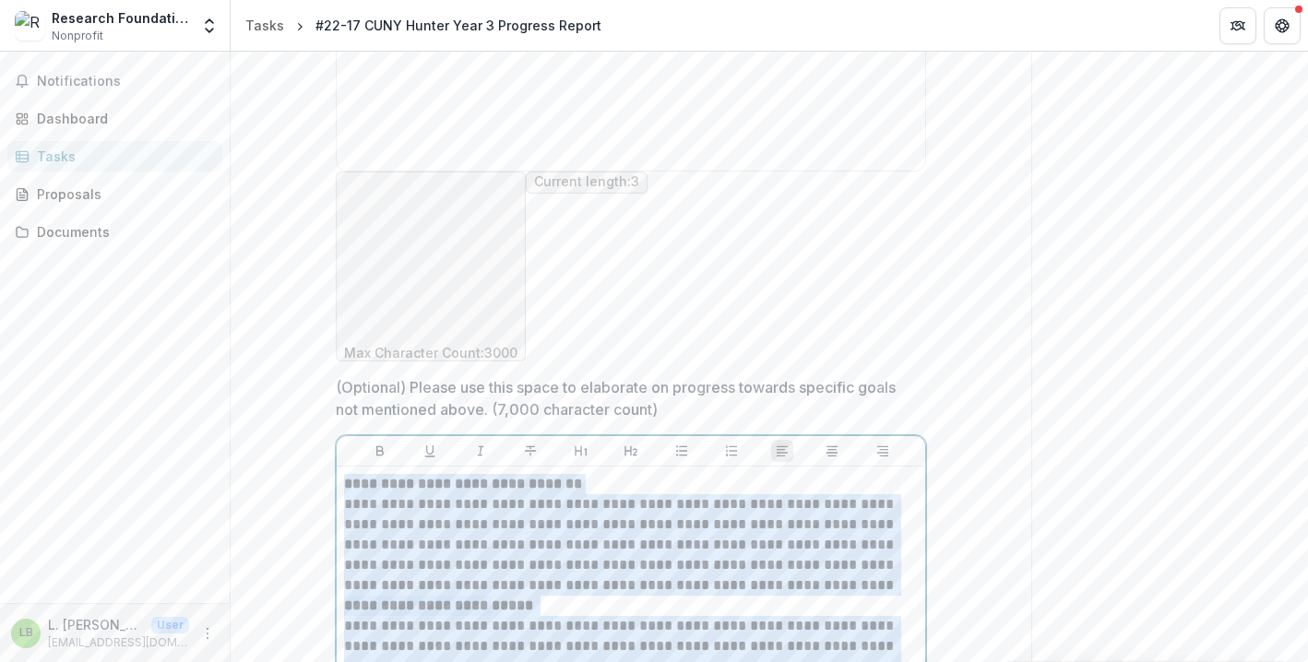
drag, startPoint x: 647, startPoint y: 487, endPoint x: 433, endPoint y: 113, distance: 430.5
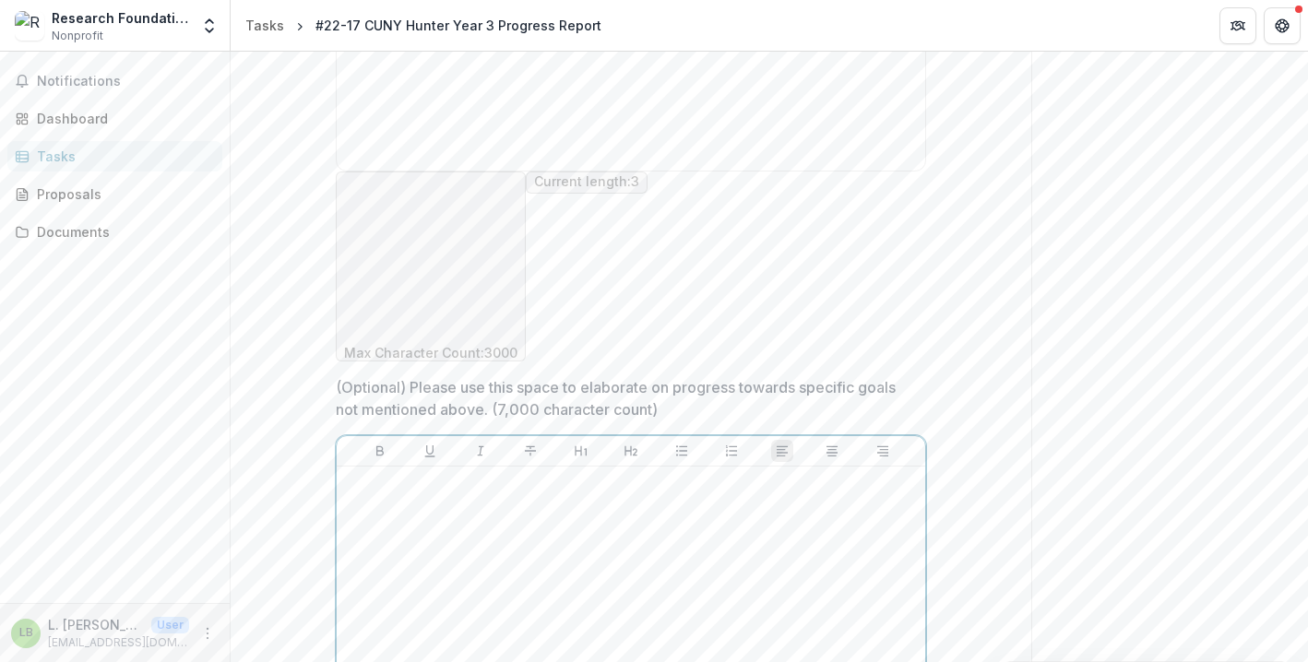
scroll to position [1673, 0]
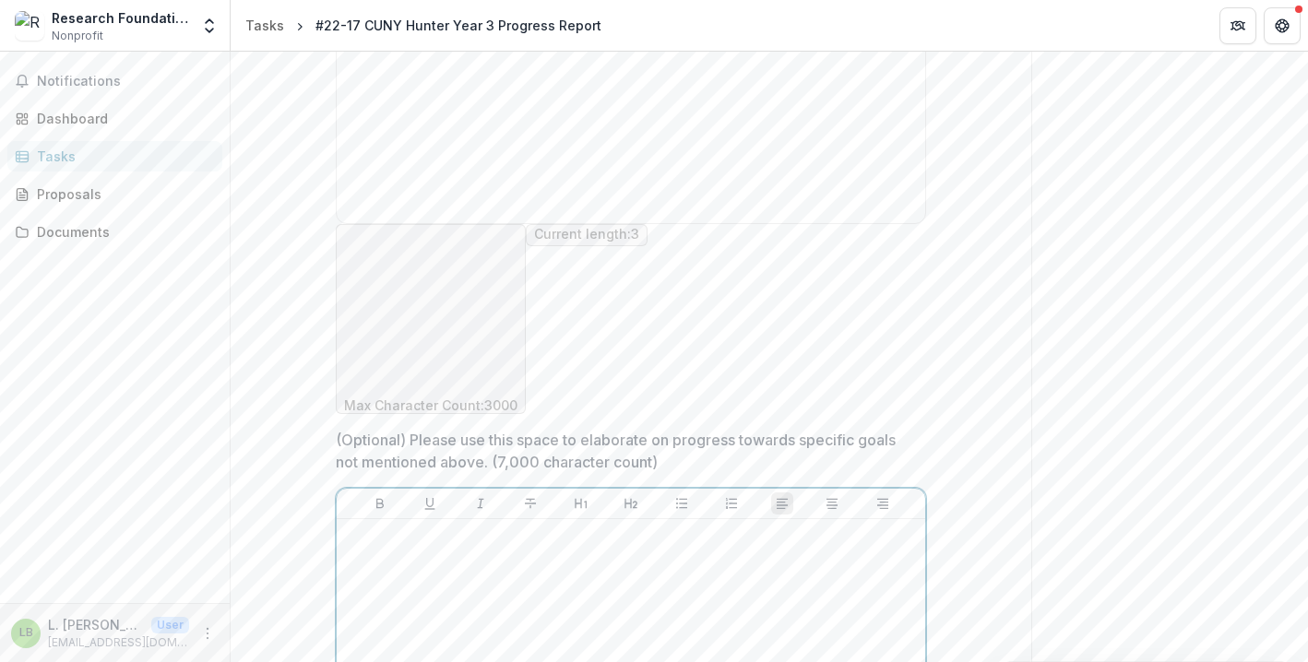
click at [459, 527] on div at bounding box center [631, 665] width 574 height 277
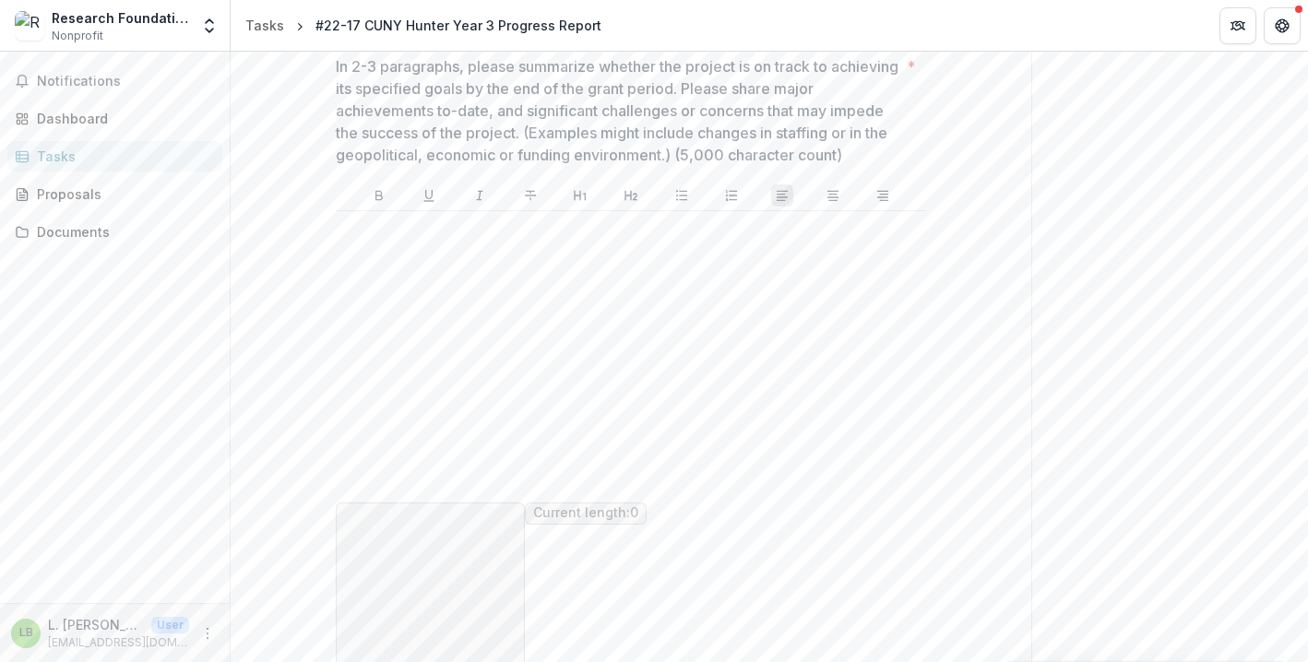
scroll to position [652, 0]
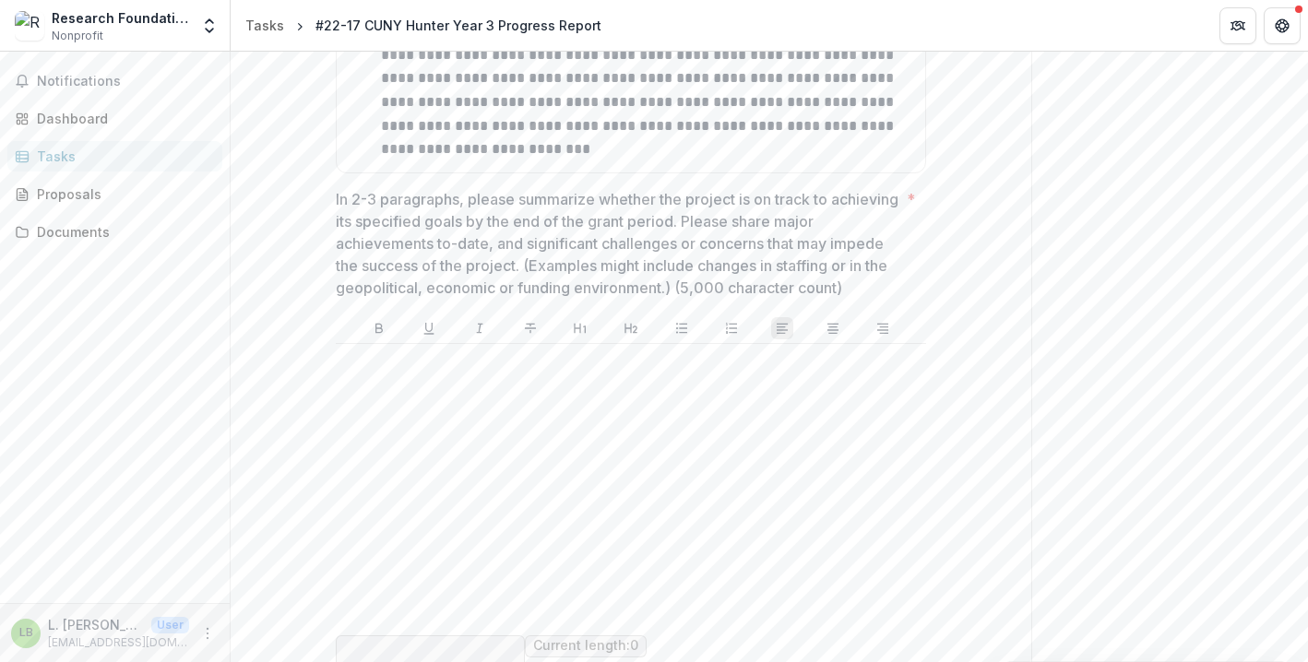
click at [455, 389] on div at bounding box center [631, 489] width 576 height 277
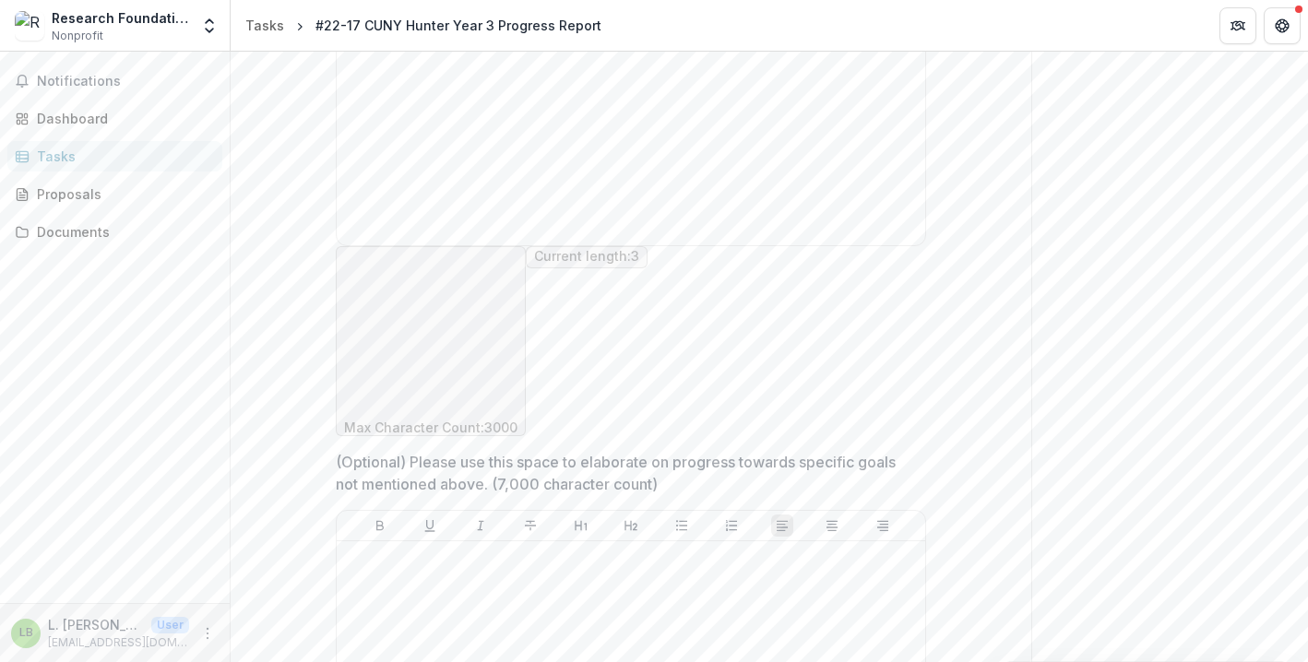
scroll to position [1673, 0]
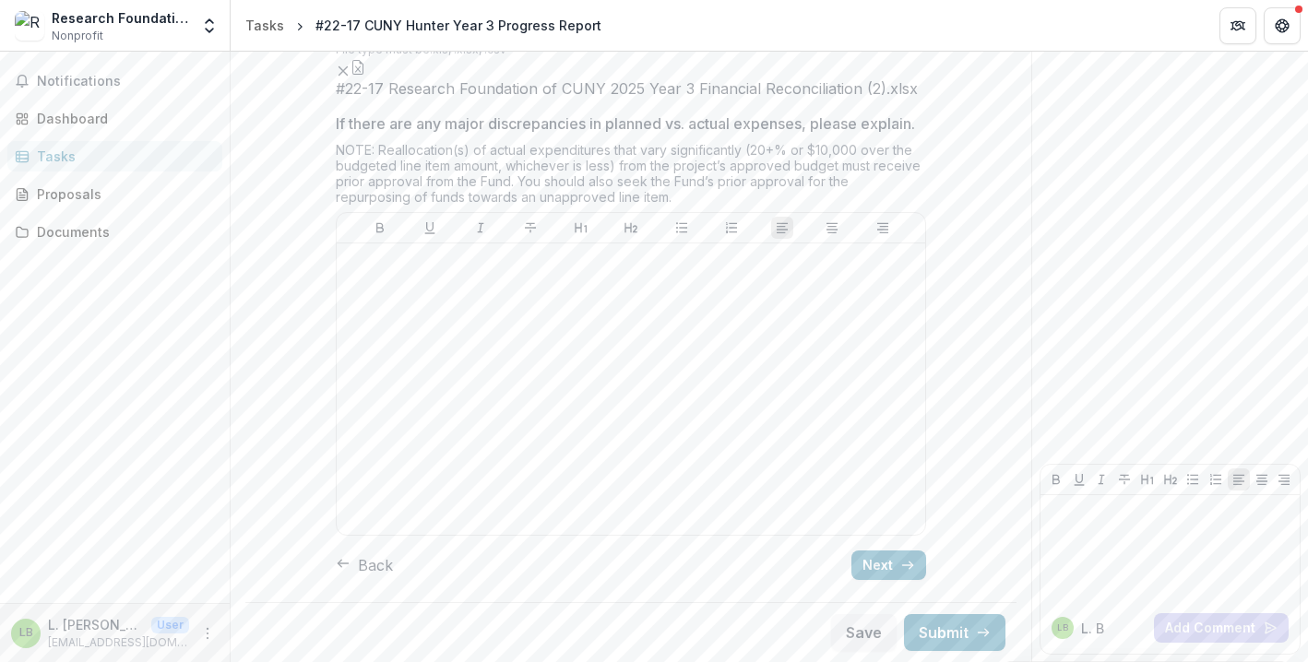
scroll to position [1217, 0]
click at [905, 571] on icon "button" at bounding box center [907, 565] width 15 height 15
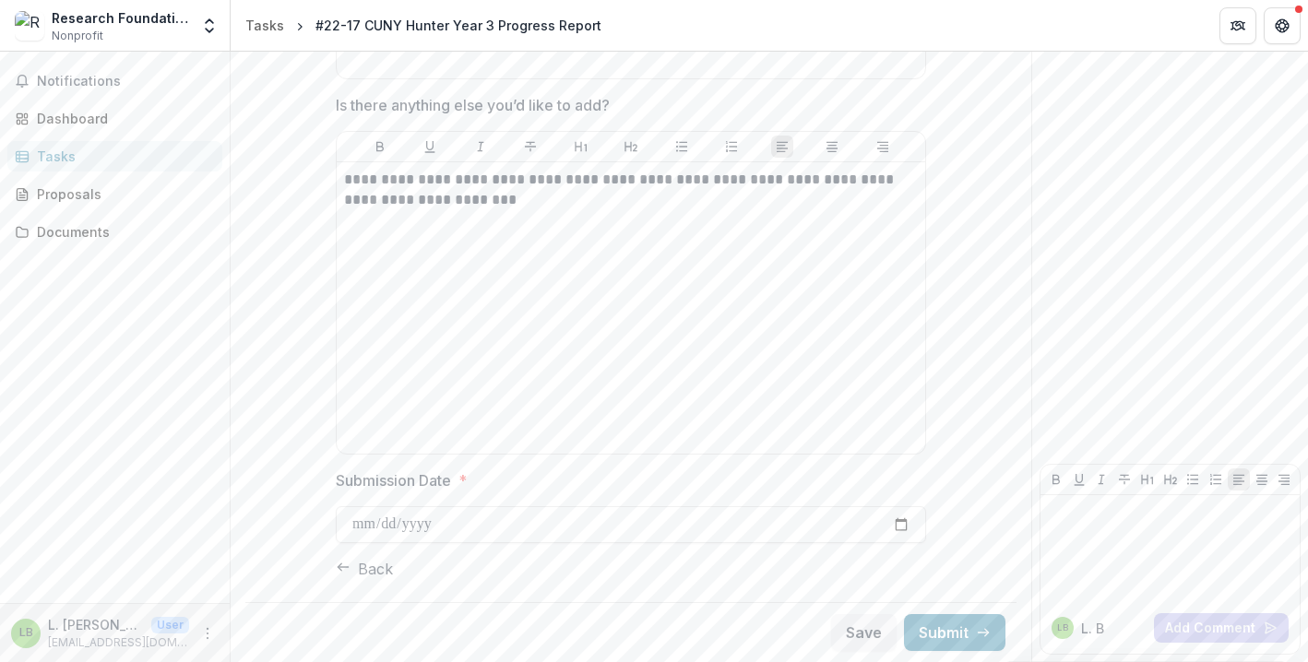
scroll to position [1987, 0]
click at [428, 204] on p "**********" at bounding box center [631, 190] width 574 height 41
click at [431, 206] on p "**********" at bounding box center [631, 190] width 574 height 41
click at [532, 205] on p "**********" at bounding box center [631, 190] width 574 height 41
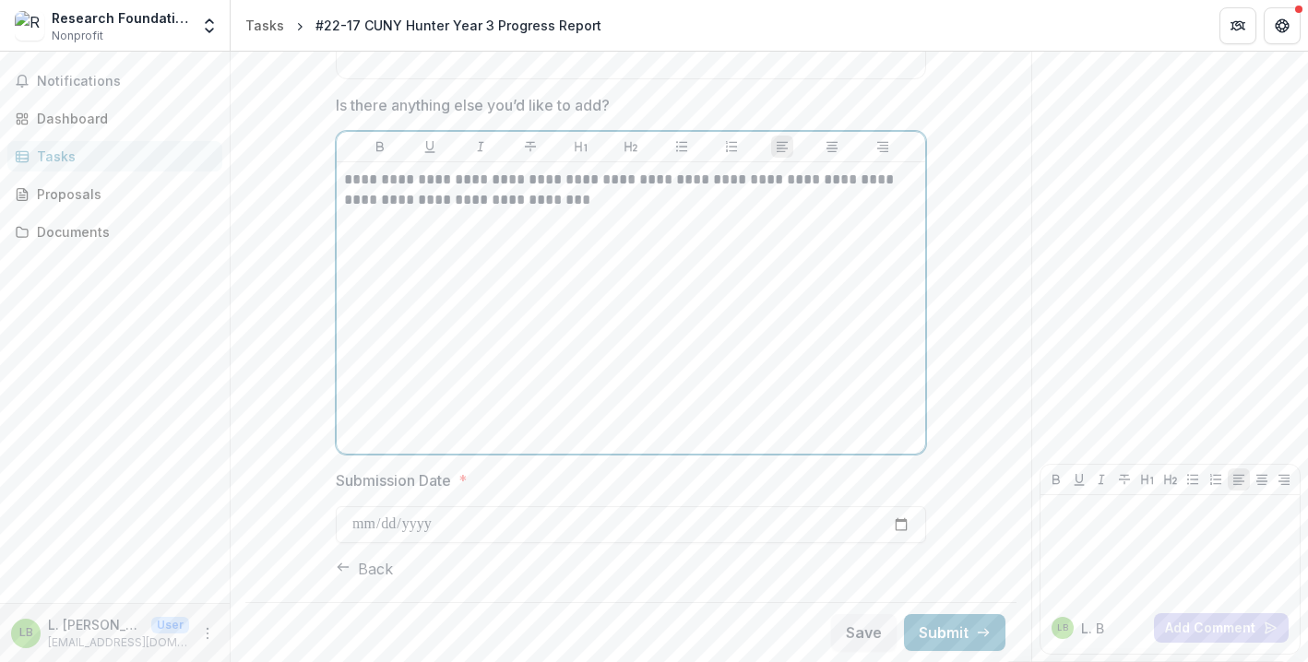
click at [532, 199] on p "**********" at bounding box center [631, 190] width 574 height 41
click at [872, 624] on button "Save" at bounding box center [863, 632] width 65 height 37
click at [954, 628] on button "Submit" at bounding box center [954, 632] width 101 height 37
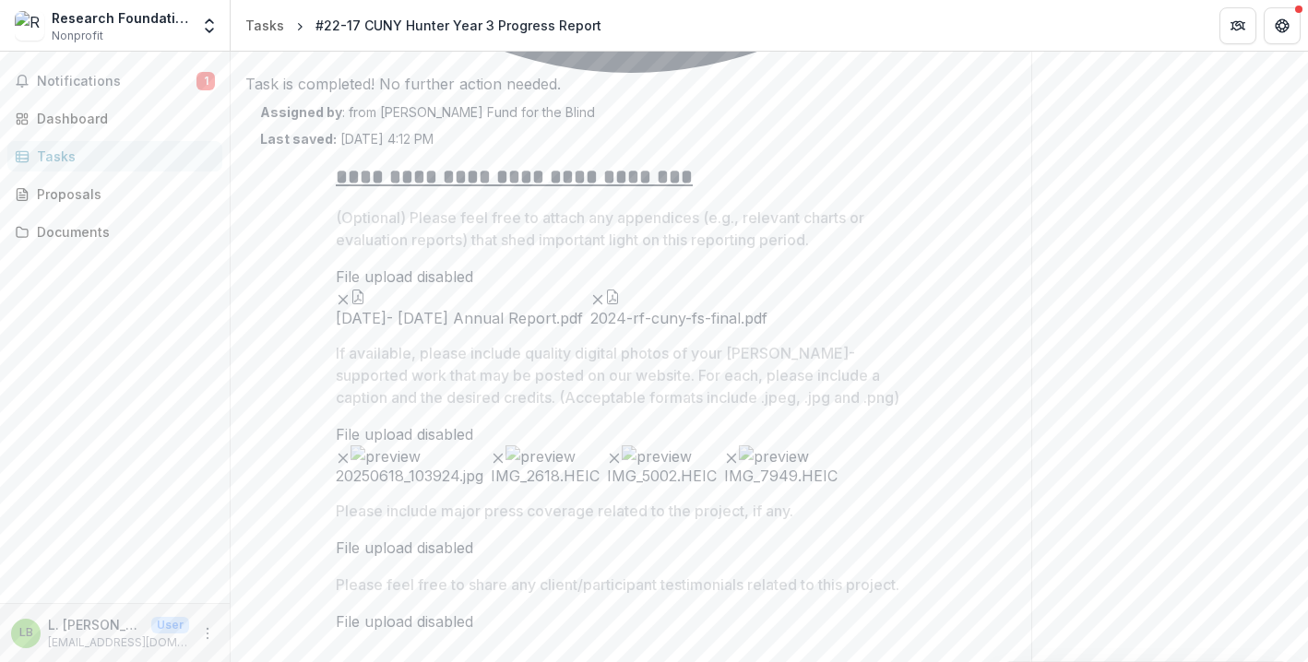
scroll to position [0, 0]
